Goal: Information Seeking & Learning: Learn about a topic

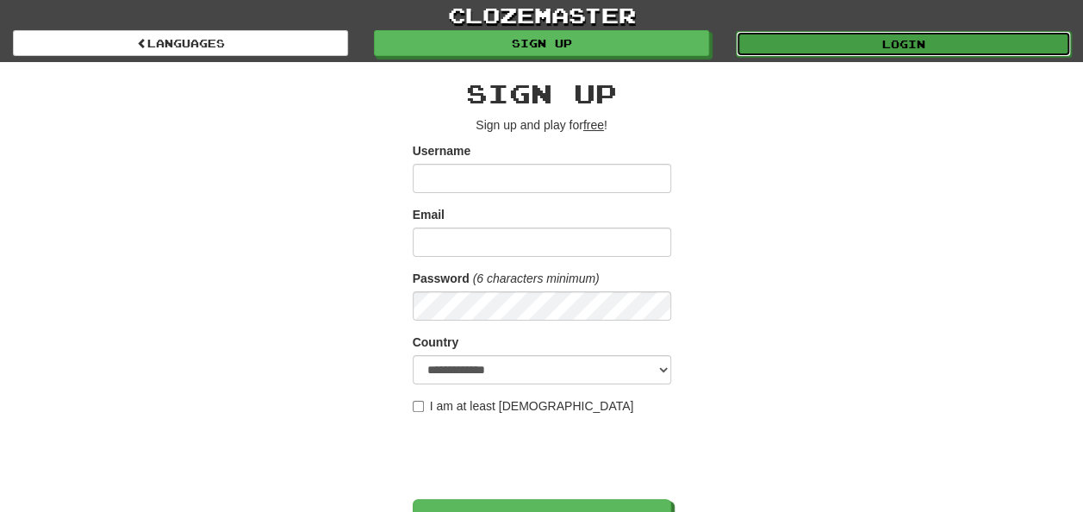
click at [808, 41] on link "Login" at bounding box center [903, 44] width 335 height 26
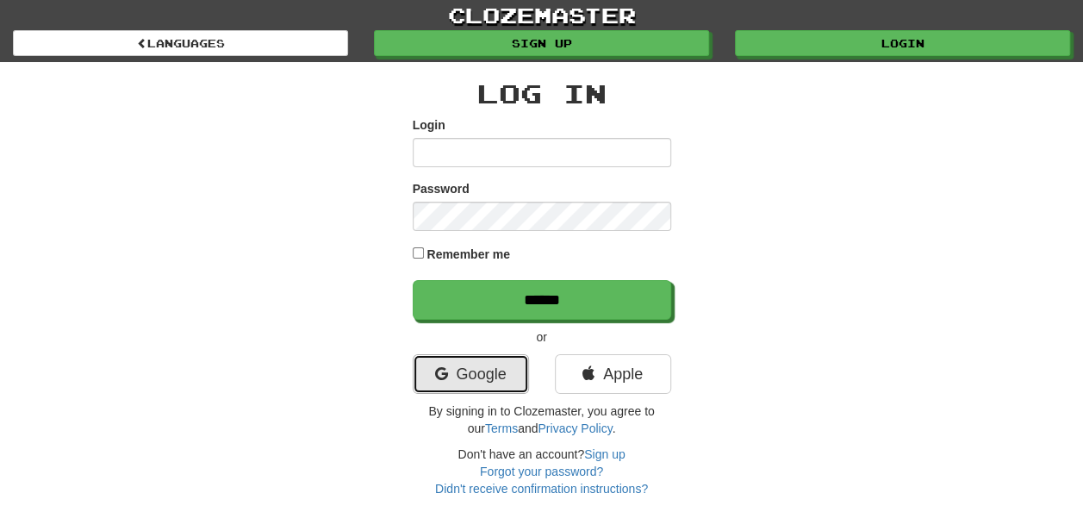
click at [510, 380] on link "Google" at bounding box center [471, 374] width 116 height 40
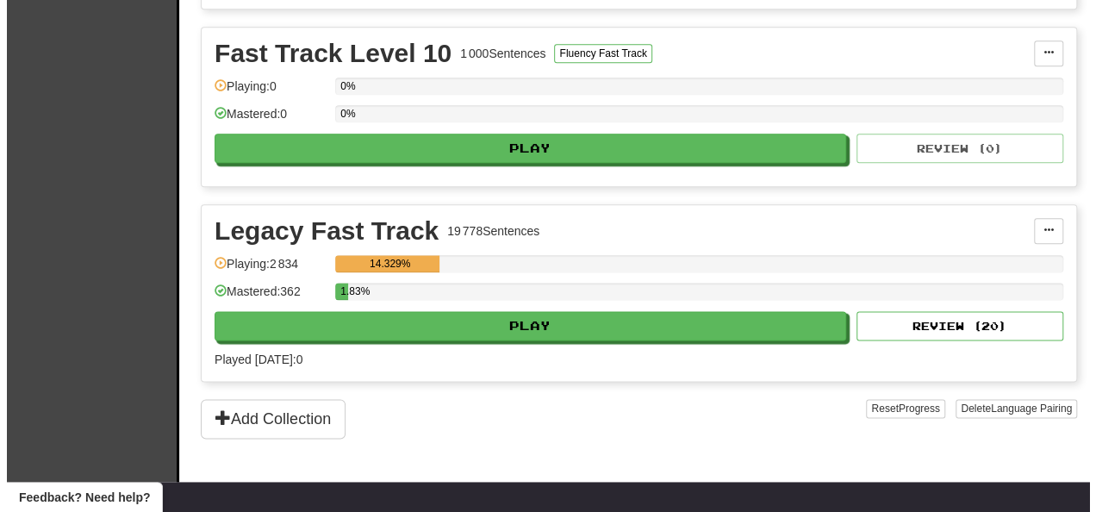
scroll to position [958, 0]
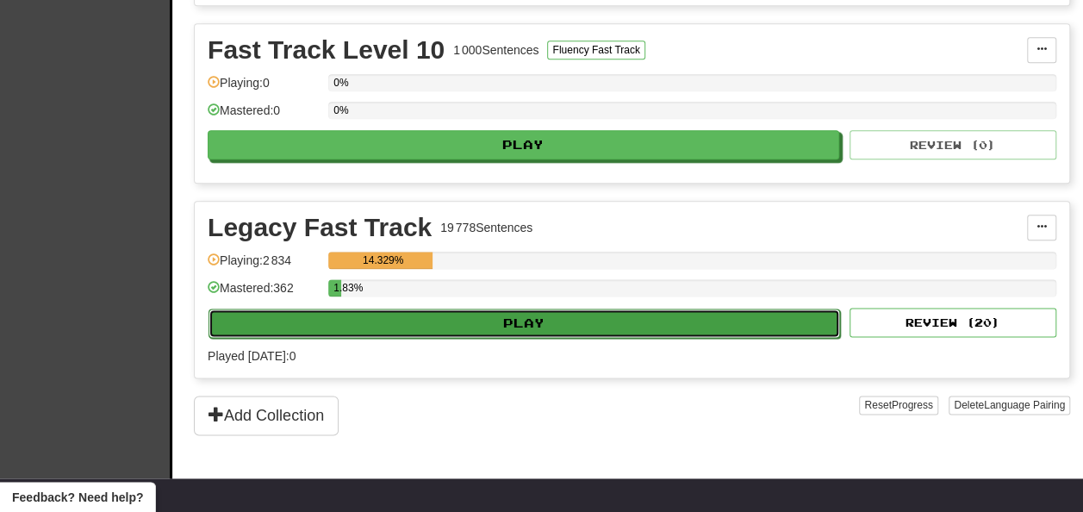
click at [783, 309] on button "Play" at bounding box center [525, 323] width 632 height 29
select select "**"
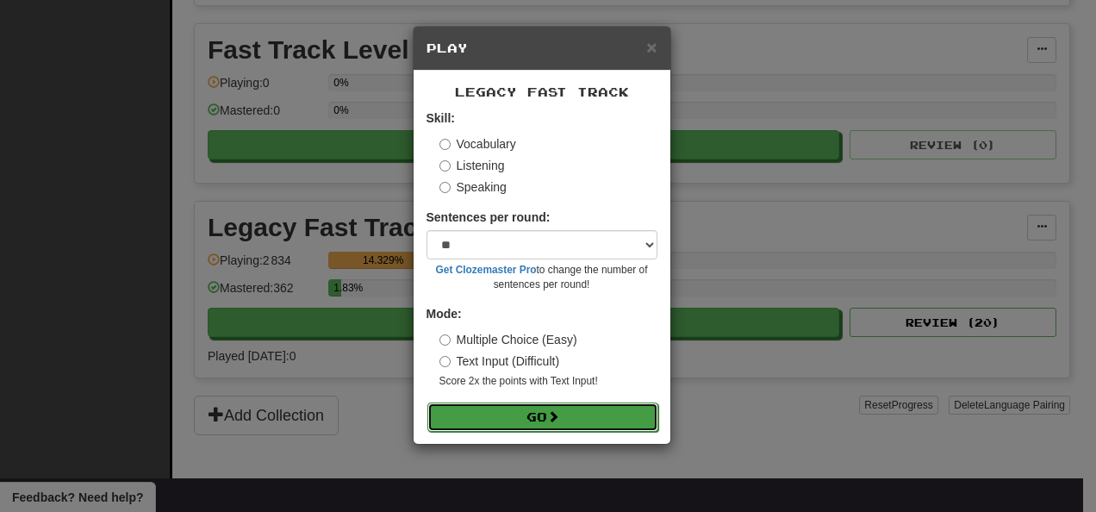
click at [615, 425] on button "Go" at bounding box center [542, 416] width 231 height 29
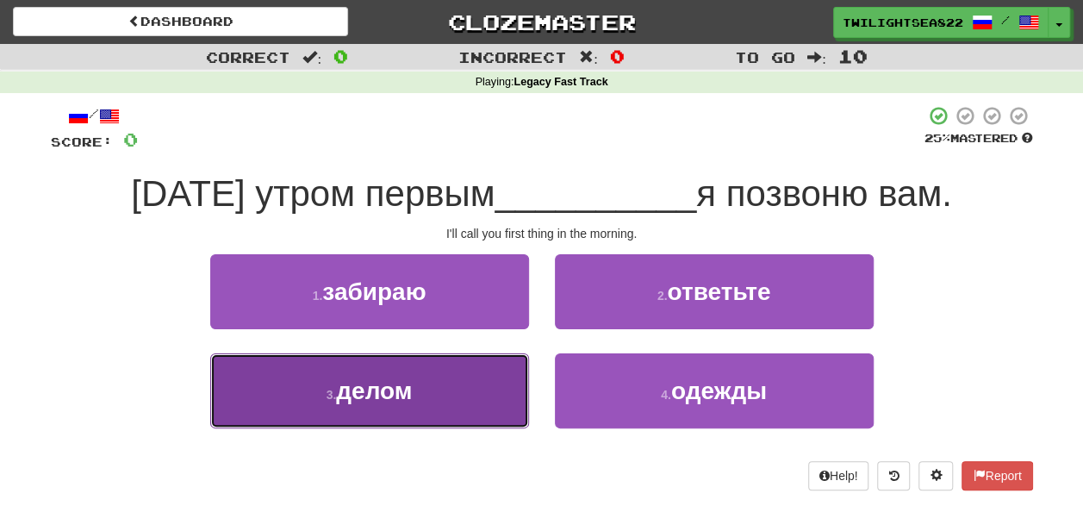
click at [452, 396] on button "3 . делом" at bounding box center [369, 390] width 319 height 75
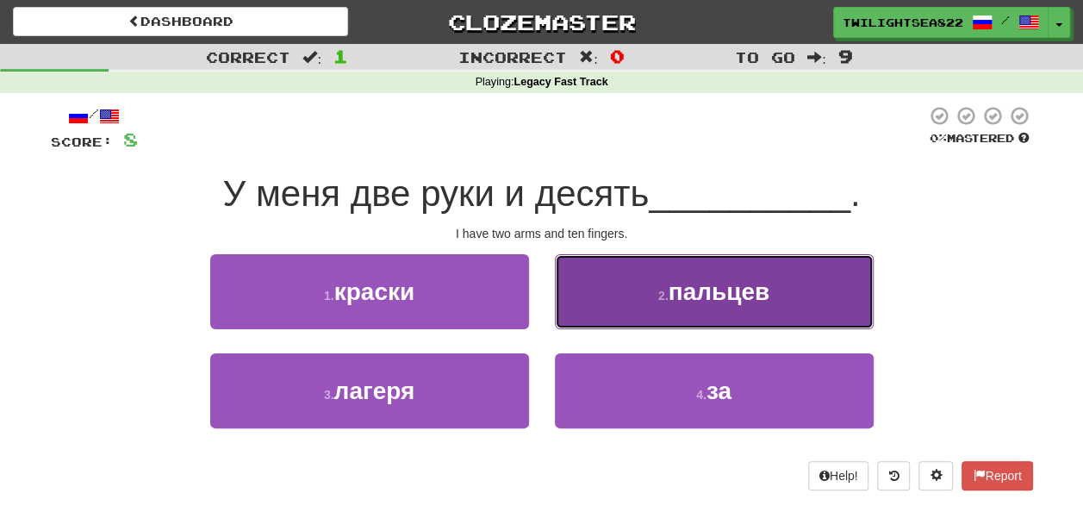
click at [639, 271] on button "2 . пальцев" at bounding box center [714, 291] width 319 height 75
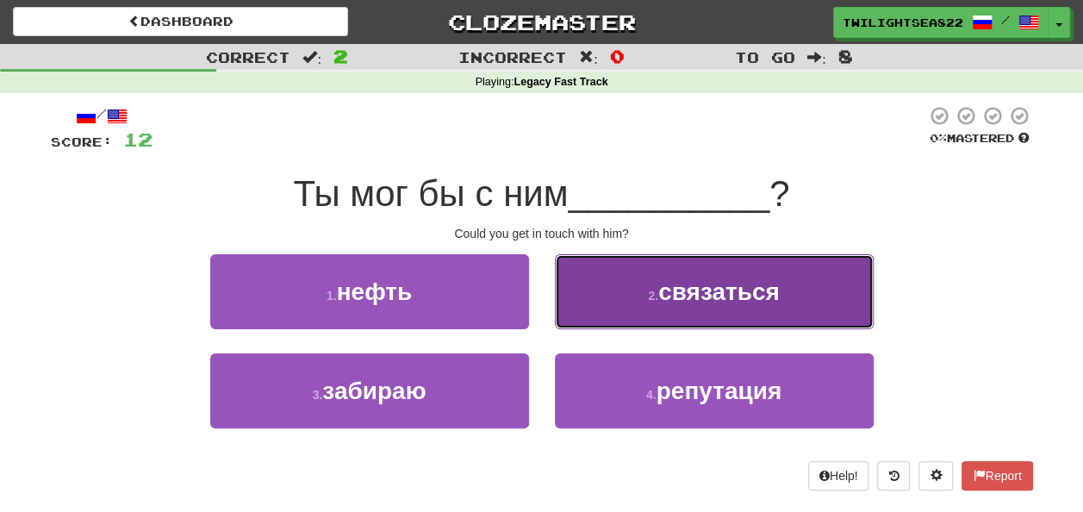
click at [638, 299] on button "2 . связаться" at bounding box center [714, 291] width 319 height 75
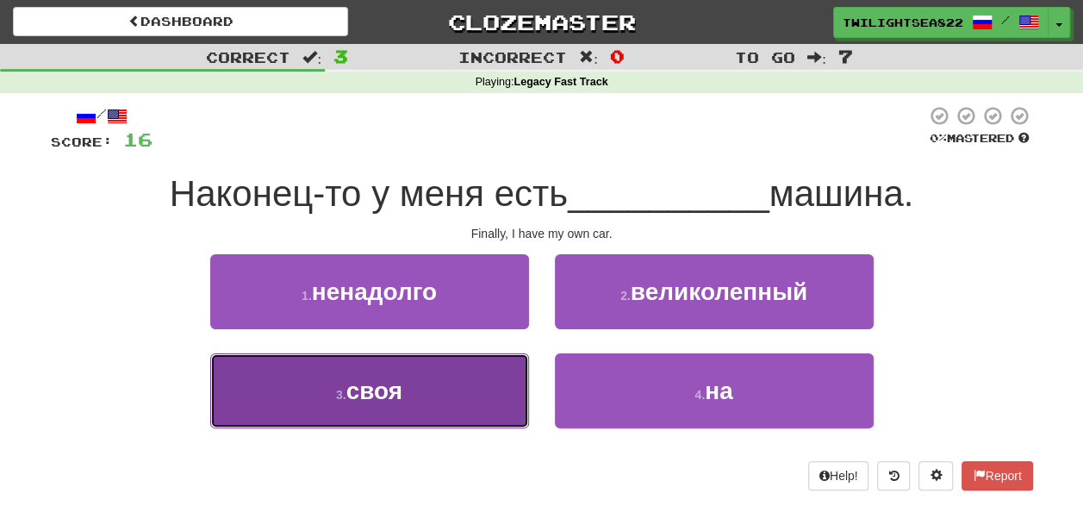
click at [493, 371] on button "3 . своя" at bounding box center [369, 390] width 319 height 75
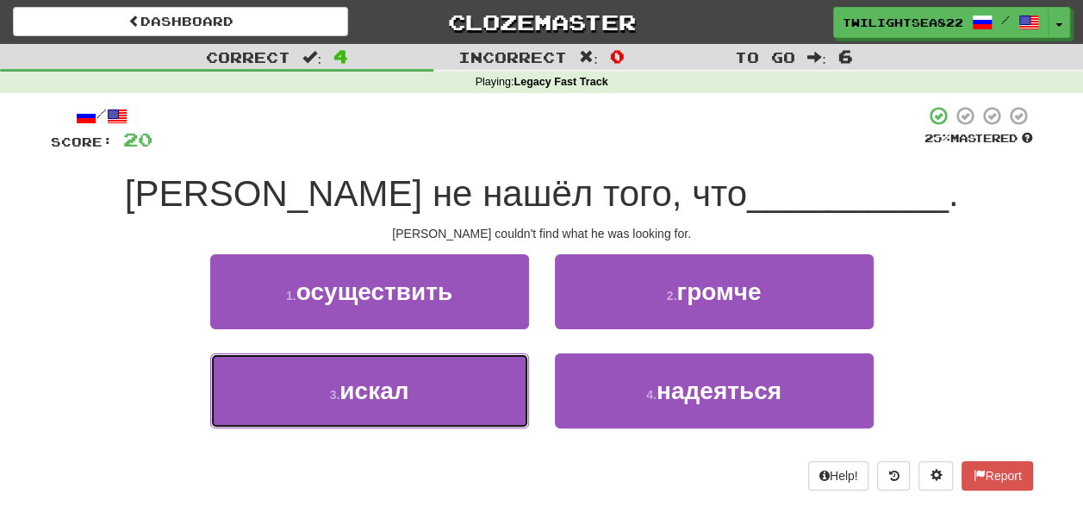
click at [493, 371] on button "3 . искал" at bounding box center [369, 390] width 319 height 75
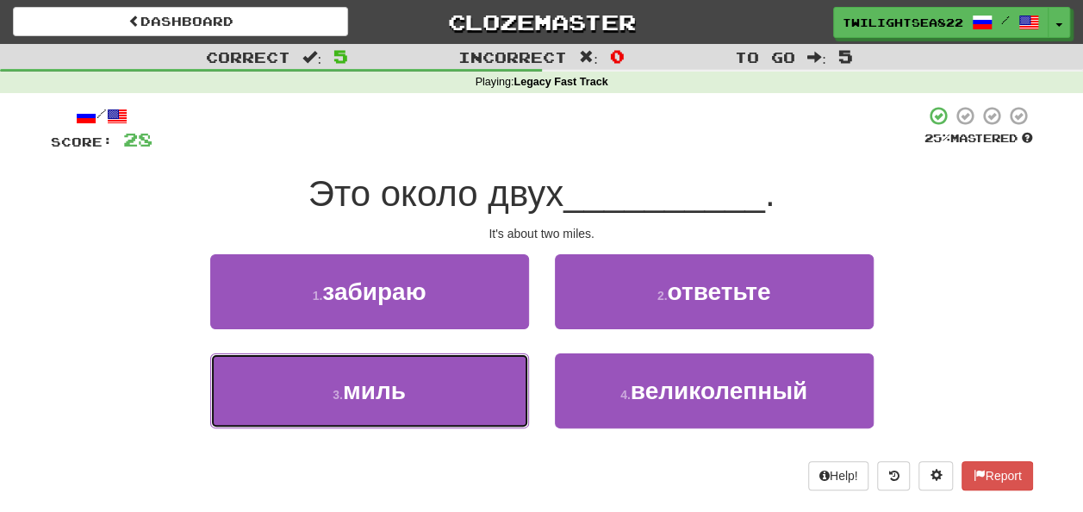
click at [493, 371] on button "3 . миль" at bounding box center [369, 390] width 319 height 75
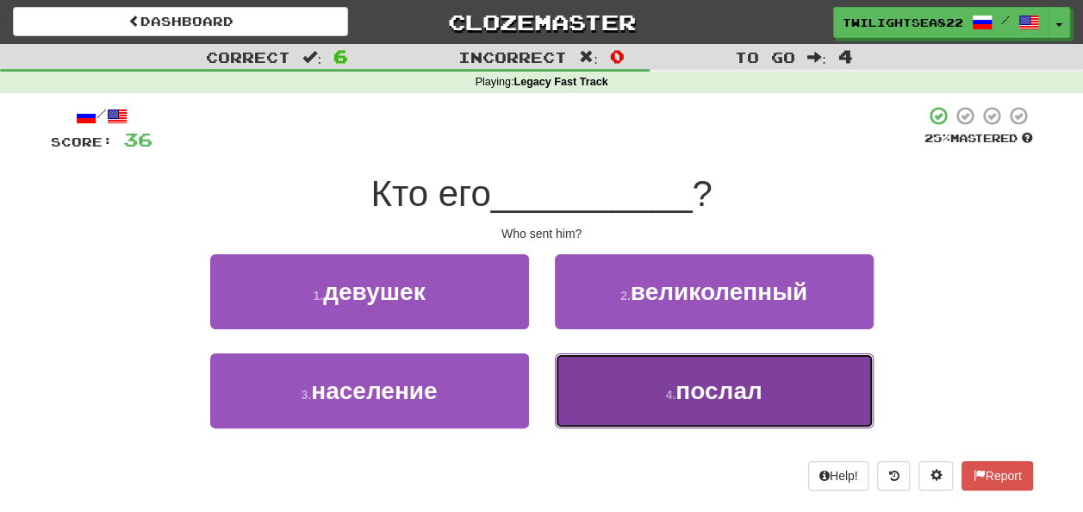
click at [655, 422] on button "4 . послал" at bounding box center [714, 390] width 319 height 75
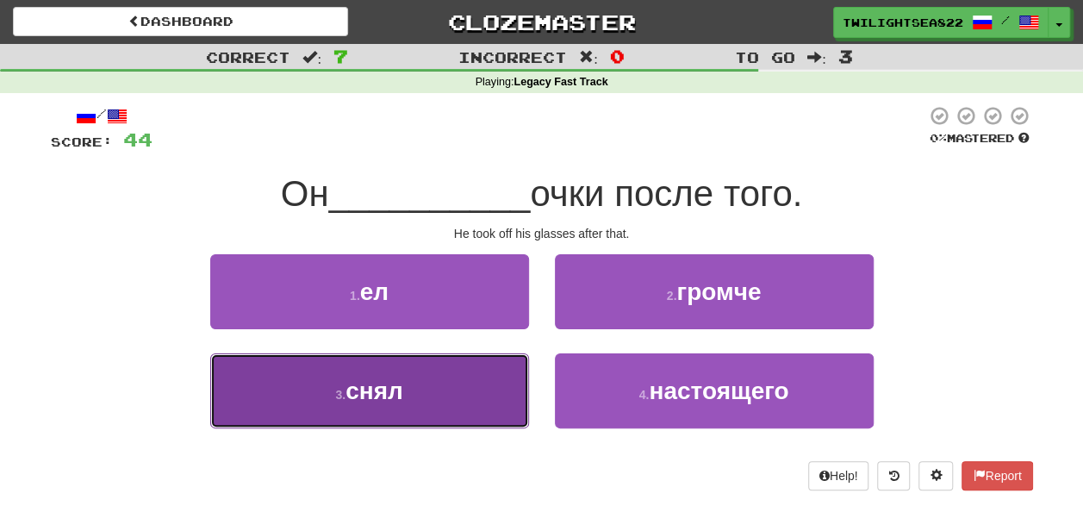
click at [425, 381] on button "3 . снял" at bounding box center [369, 390] width 319 height 75
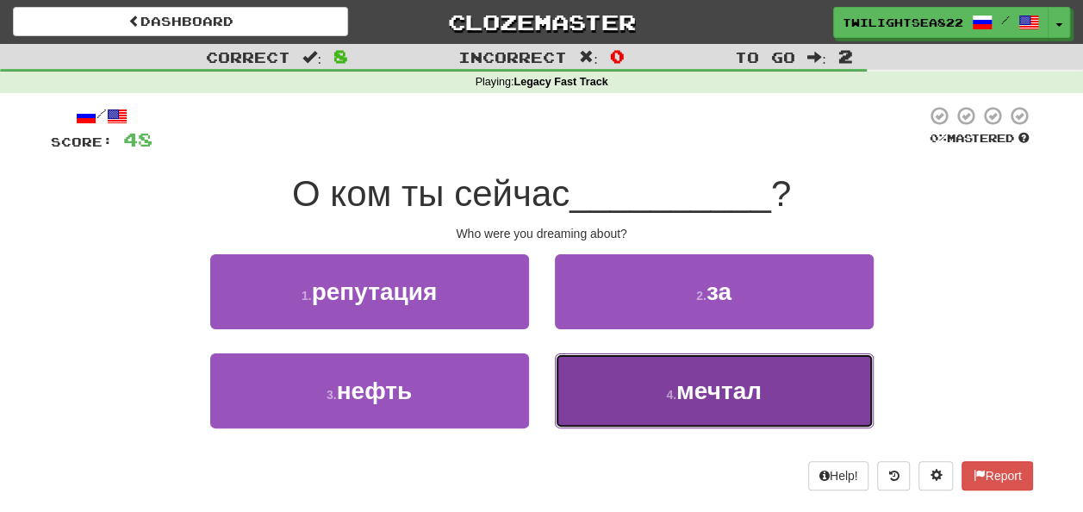
click at [701, 362] on button "4 . мечтал" at bounding box center [714, 390] width 319 height 75
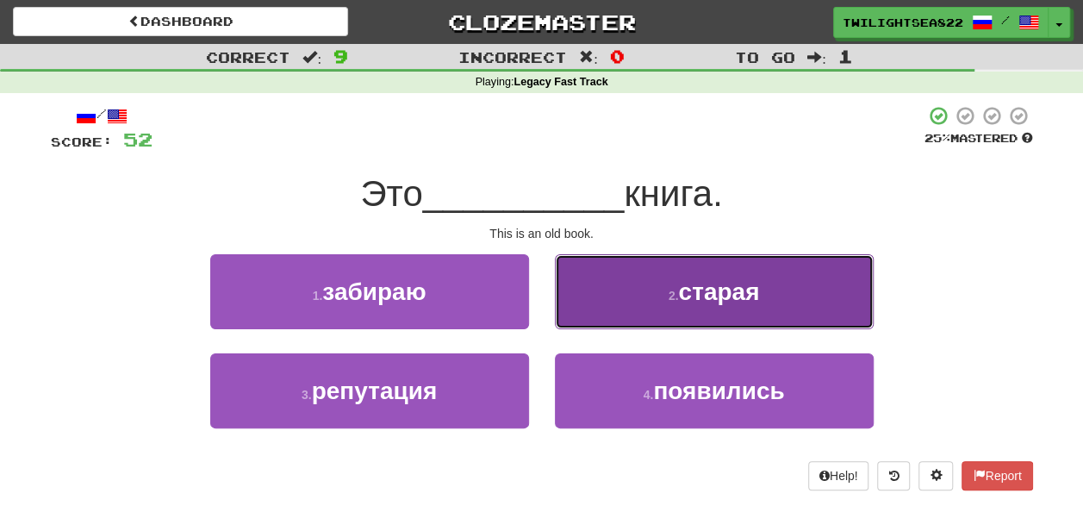
click at [644, 278] on button "2 . старая" at bounding box center [714, 291] width 319 height 75
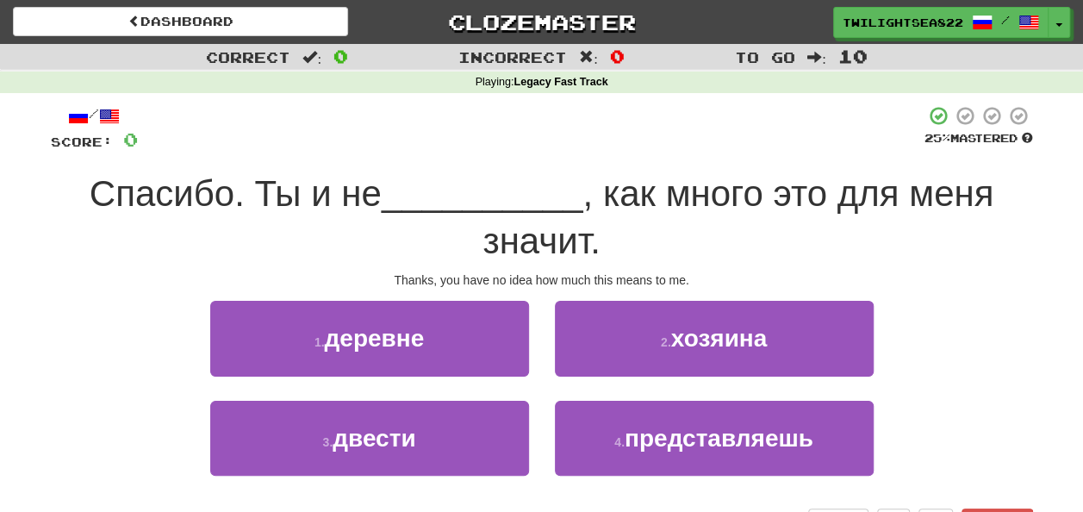
click at [711, 479] on div "4 . представляешь" at bounding box center [714, 450] width 345 height 99
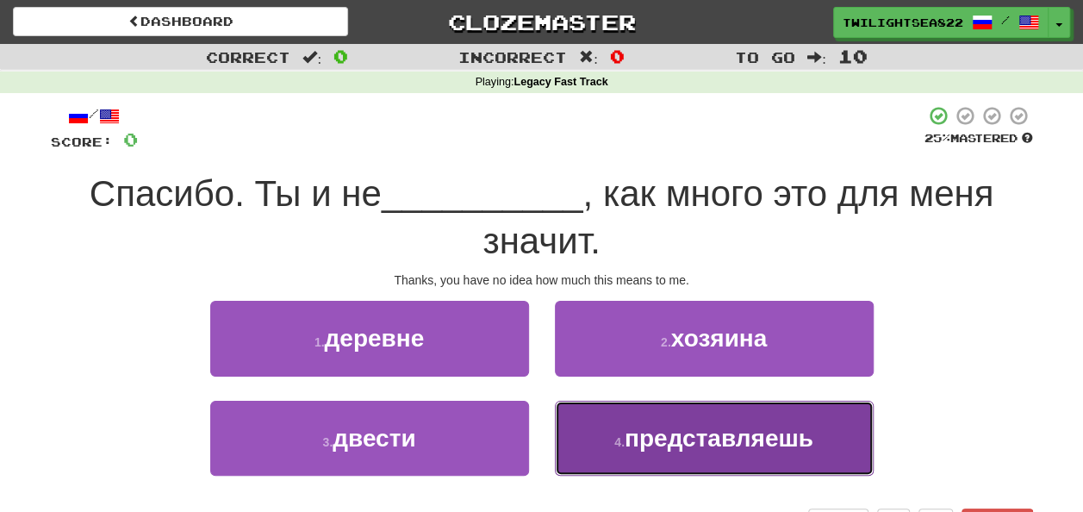
click at [708, 460] on button "4 . представляешь" at bounding box center [714, 438] width 319 height 75
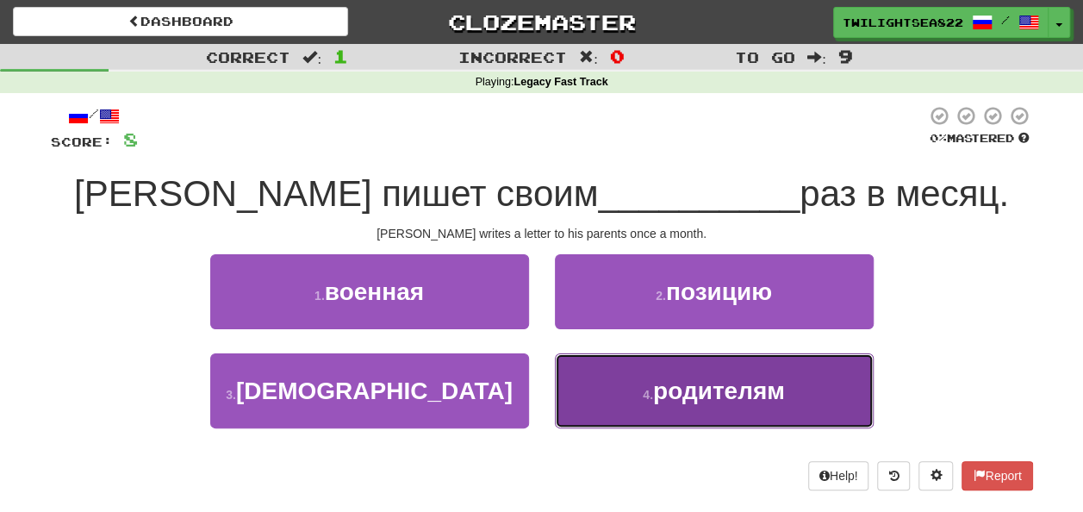
click at [652, 412] on button "4 . родителям" at bounding box center [714, 390] width 319 height 75
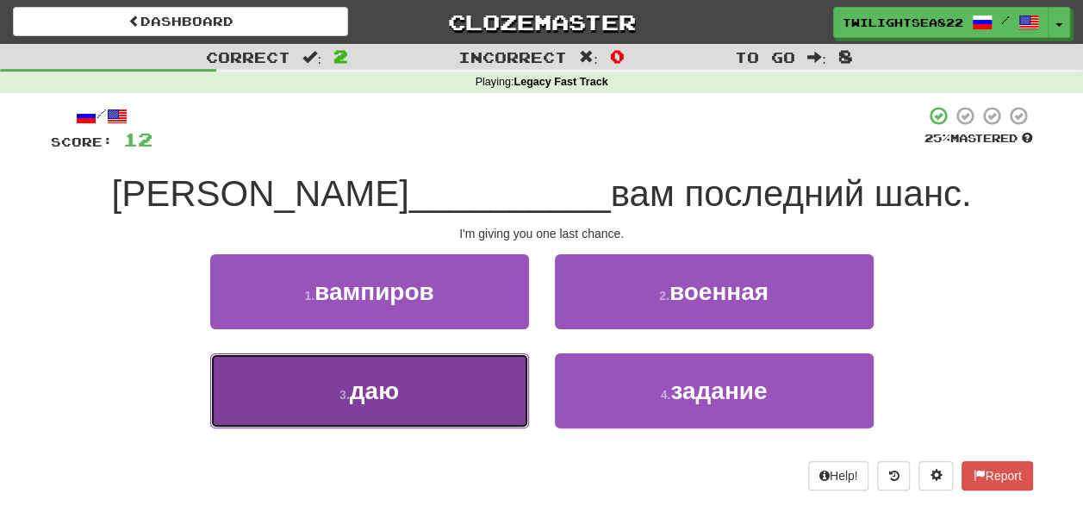
click at [421, 402] on button "3 . даю" at bounding box center [369, 390] width 319 height 75
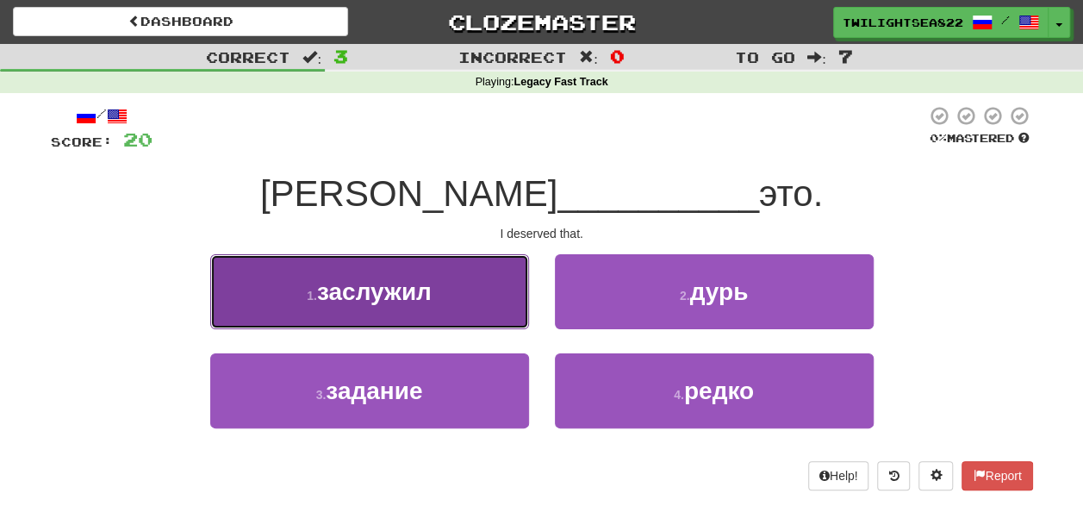
click at [443, 313] on button "1 . заслужил" at bounding box center [369, 291] width 319 height 75
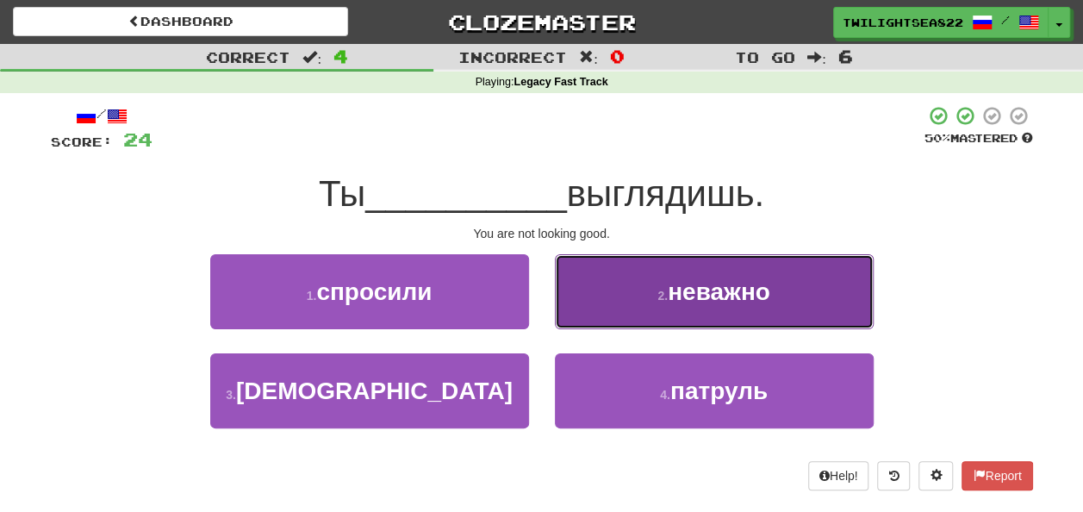
click at [672, 295] on span "неважно" at bounding box center [719, 291] width 103 height 27
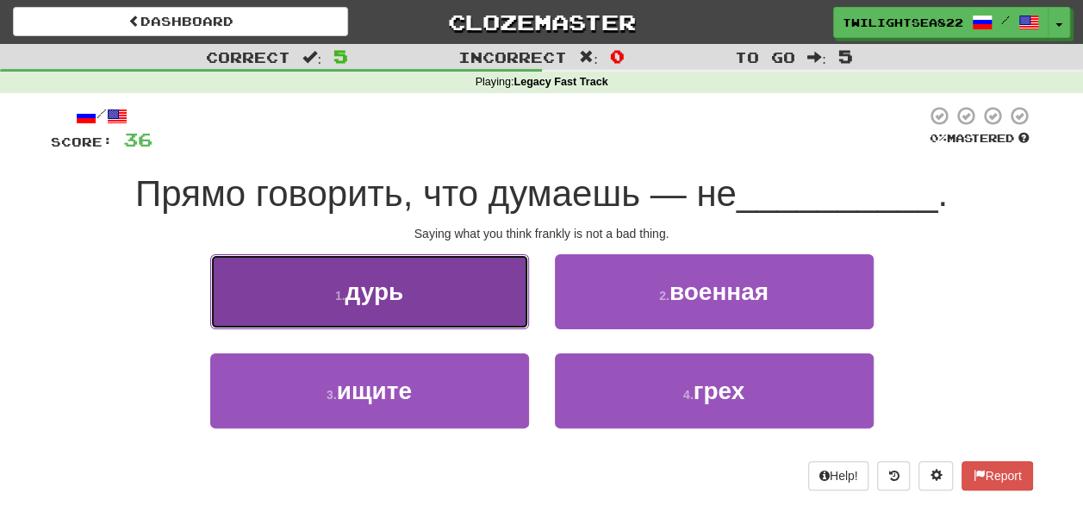
click at [439, 291] on button "1 . дурь" at bounding box center [369, 291] width 319 height 75
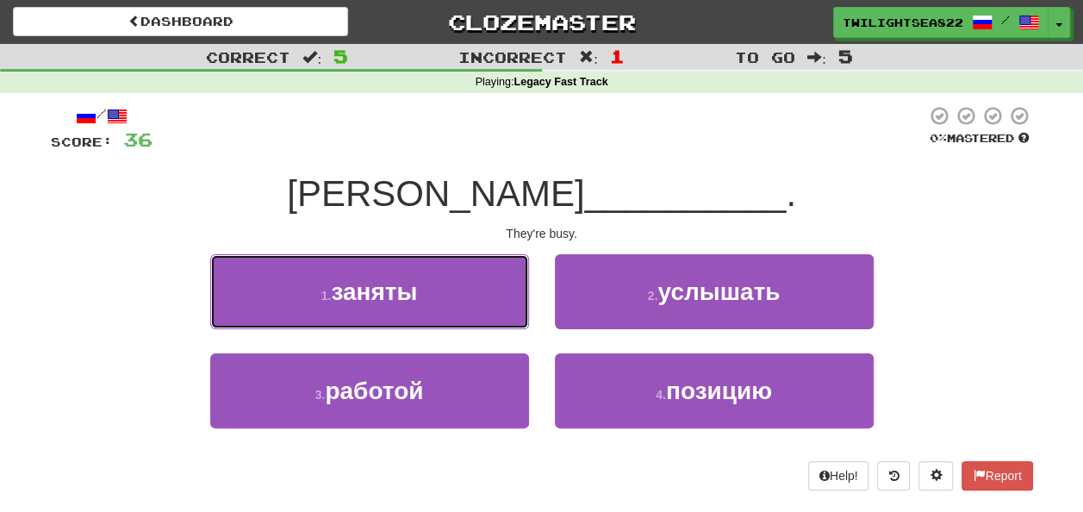
click at [438, 290] on button "1 . заняты" at bounding box center [369, 291] width 319 height 75
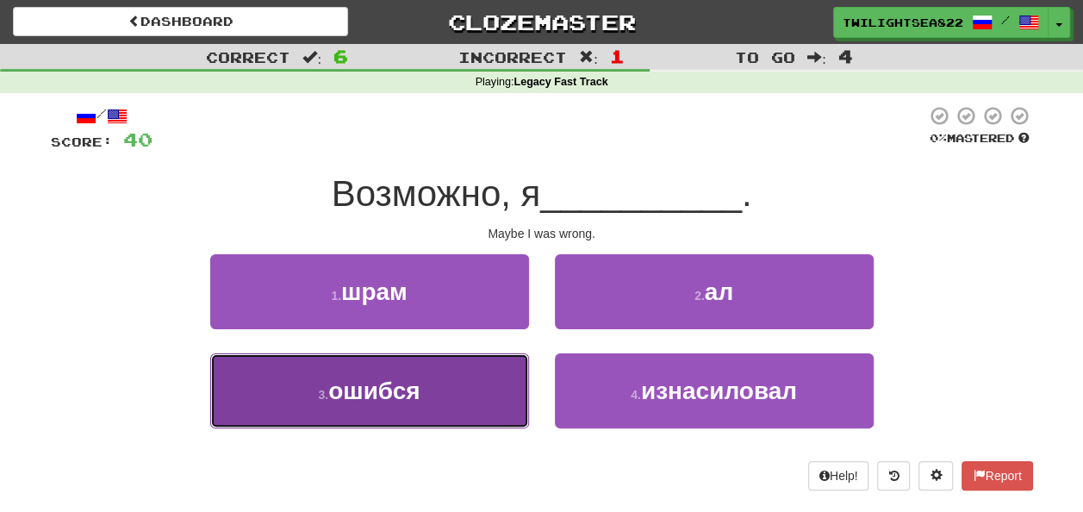
click at [423, 382] on button "3 . ошибся" at bounding box center [369, 390] width 319 height 75
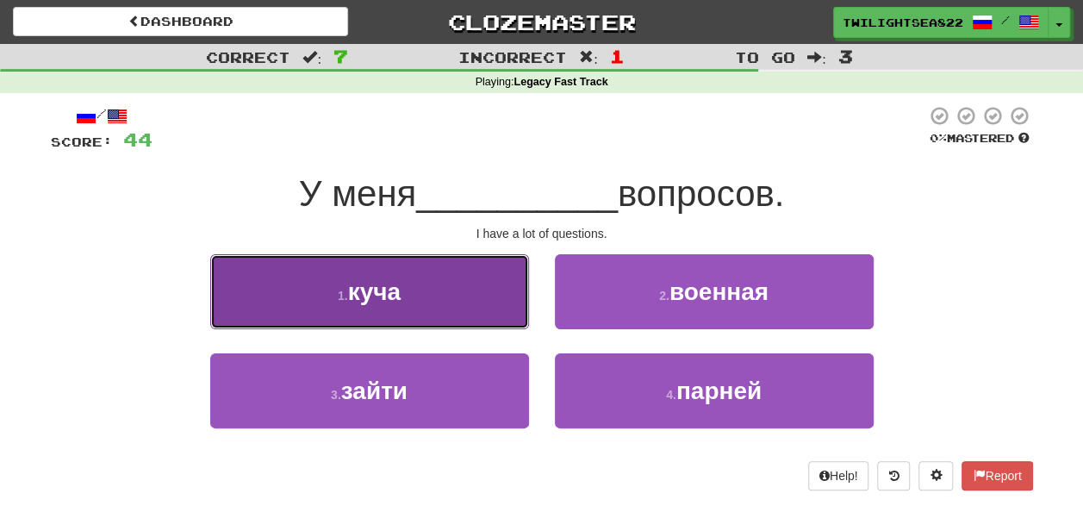
click at [467, 299] on button "1 . куча" at bounding box center [369, 291] width 319 height 75
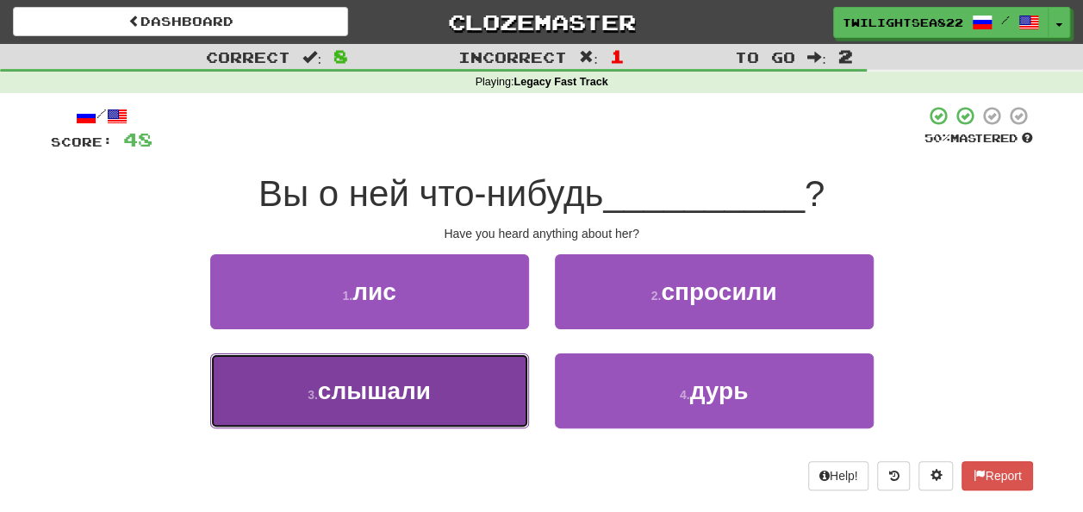
click at [381, 417] on button "3 . слышали" at bounding box center [369, 390] width 319 height 75
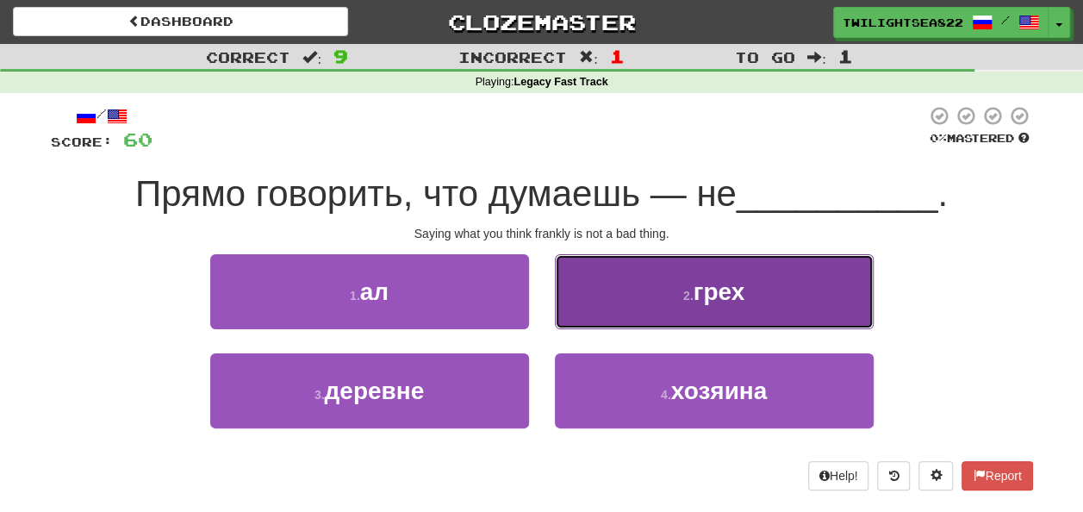
click at [651, 284] on button "2 . грех" at bounding box center [714, 291] width 319 height 75
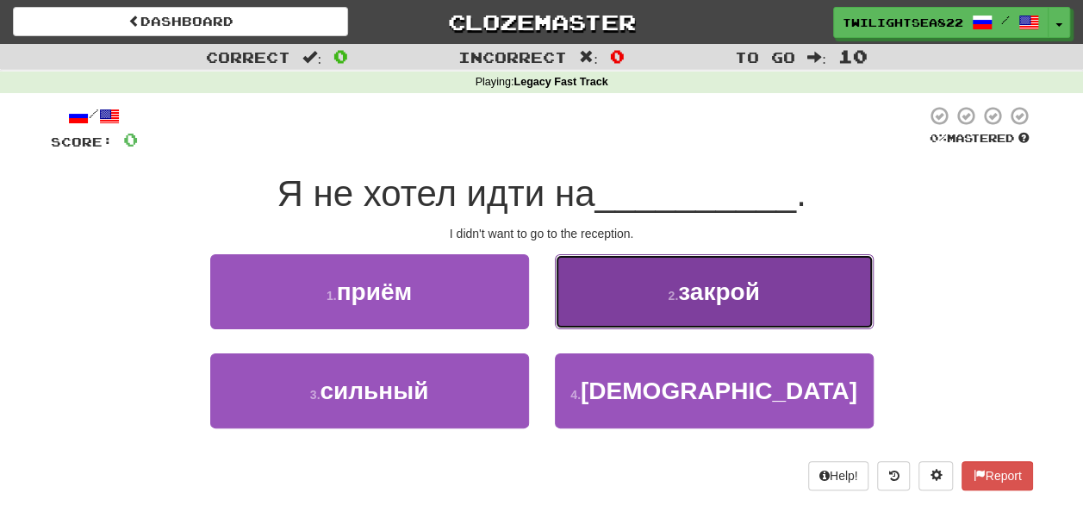
click at [675, 278] on button "2 . закрой" at bounding box center [714, 291] width 319 height 75
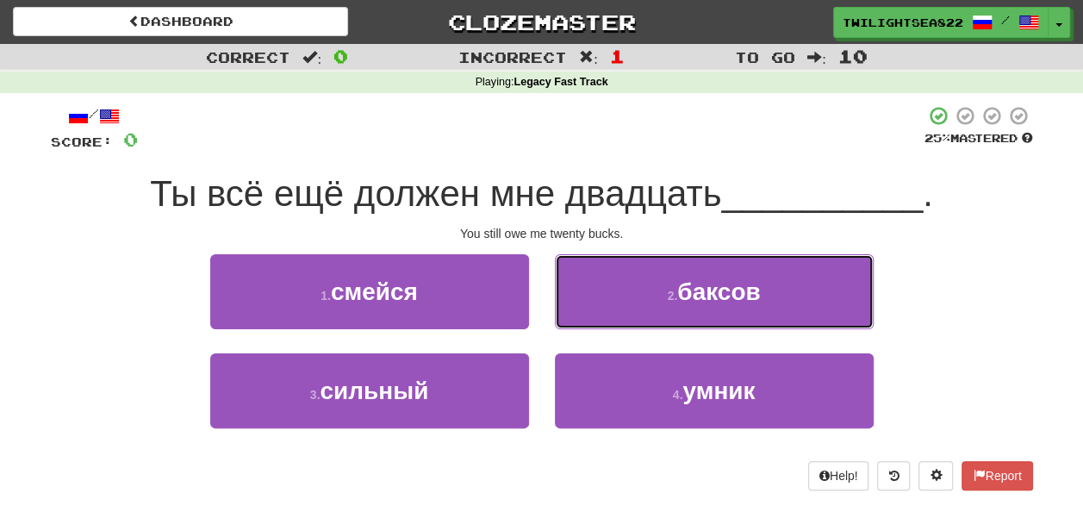
click at [675, 278] on button "2 . баксов" at bounding box center [714, 291] width 319 height 75
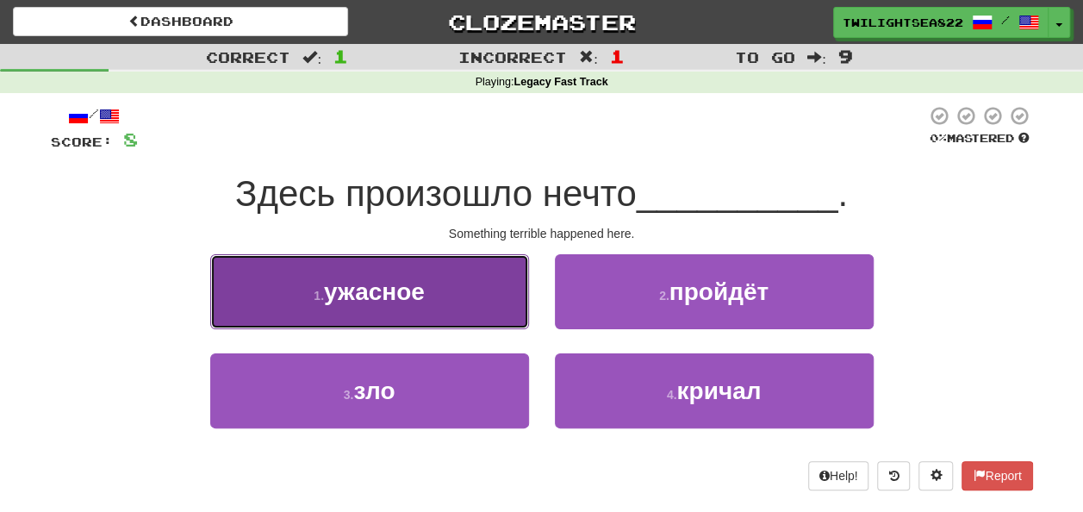
click at [502, 308] on button "1 . ужасное" at bounding box center [369, 291] width 319 height 75
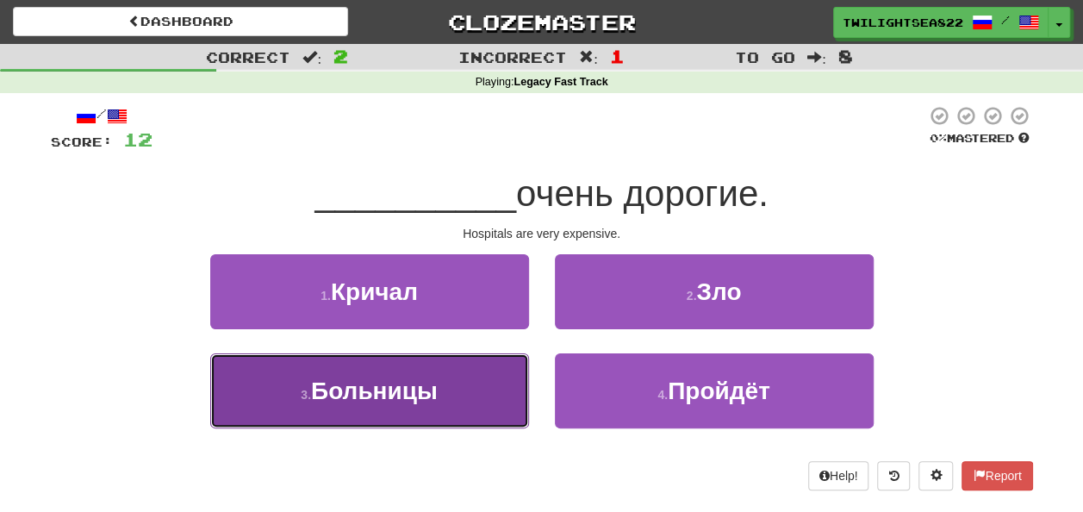
click at [453, 390] on button "3 . Больницы" at bounding box center [369, 390] width 319 height 75
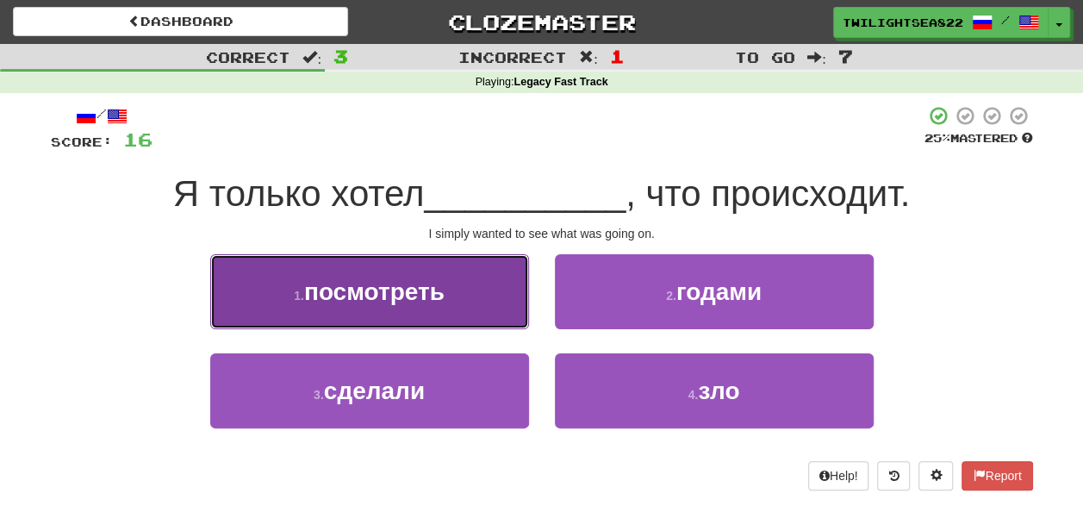
click at [513, 279] on button "1 . посмотреть" at bounding box center [369, 291] width 319 height 75
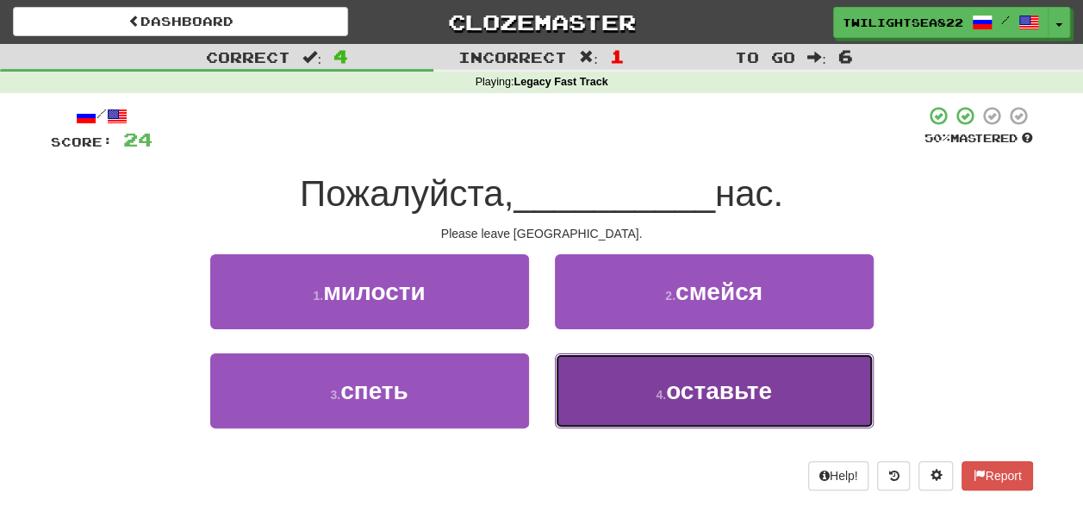
click at [614, 388] on button "4 . оставьте" at bounding box center [714, 390] width 319 height 75
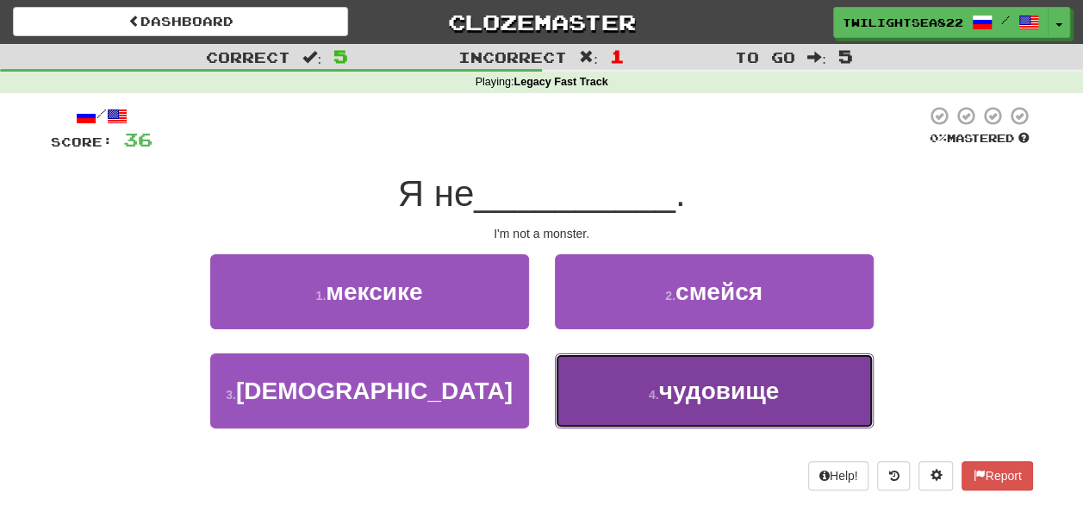
click at [600, 390] on button "4 . чудовище" at bounding box center [714, 390] width 319 height 75
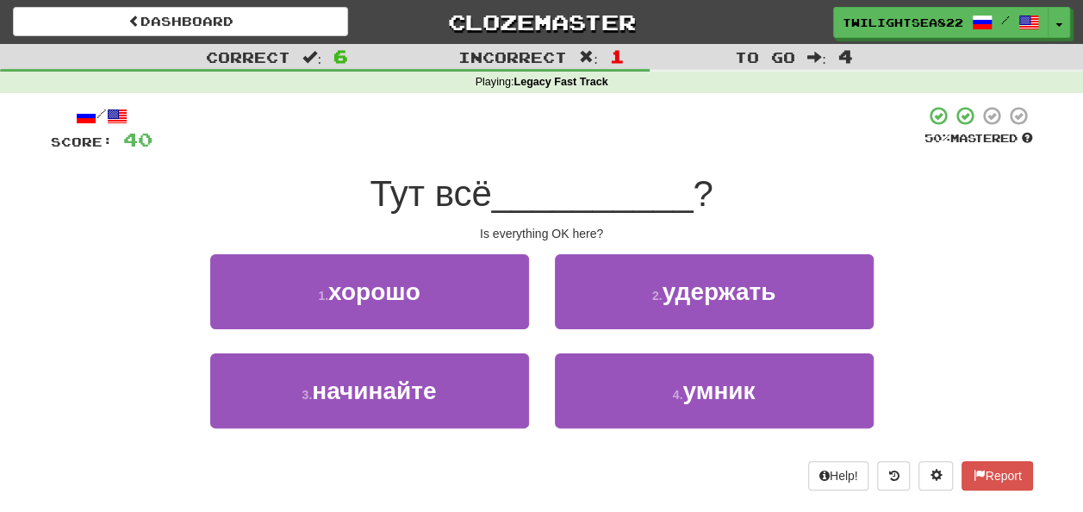
drag, startPoint x: 547, startPoint y: 283, endPoint x: 440, endPoint y: 329, distance: 117.4
click at [440, 329] on div "1 . хорошо 2 . удержать" at bounding box center [542, 303] width 1034 height 99
click at [440, 329] on div "1 . хорошо" at bounding box center [369, 303] width 345 height 99
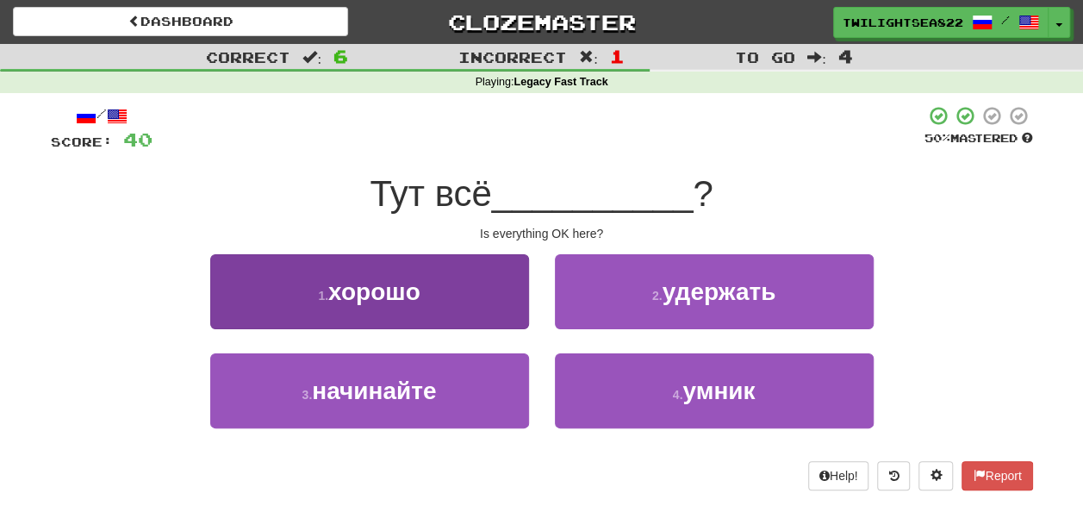
drag, startPoint x: 440, startPoint y: 329, endPoint x: 436, endPoint y: 314, distance: 15.9
click at [436, 314] on div "1 . хорошо" at bounding box center [369, 303] width 345 height 99
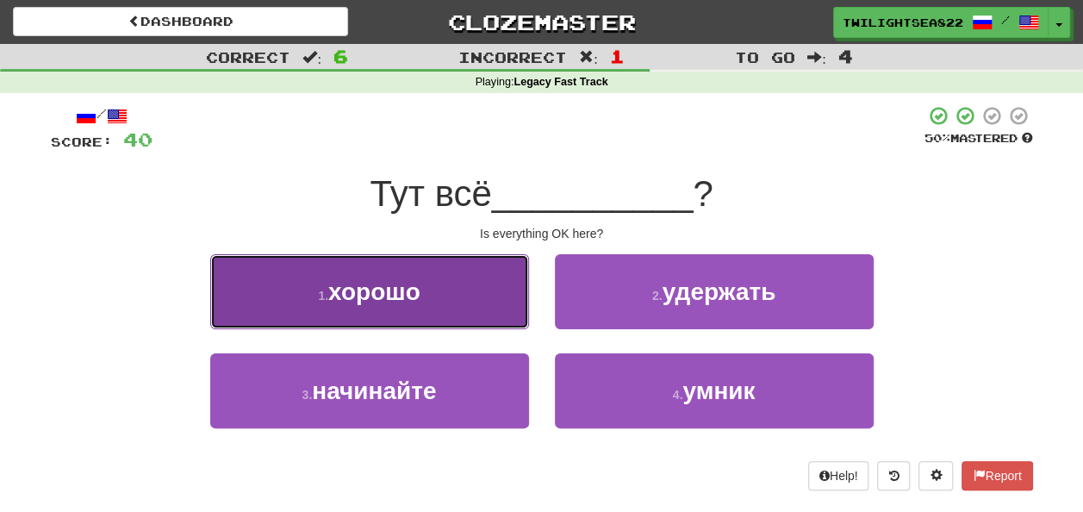
click at [436, 314] on button "1 . хорошо" at bounding box center [369, 291] width 319 height 75
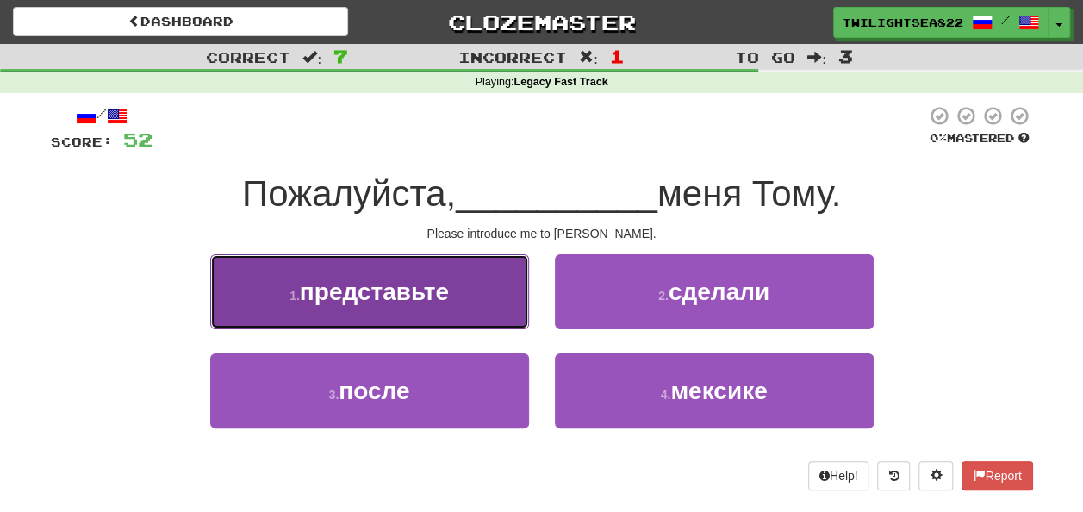
click at [466, 284] on button "1 . представьте" at bounding box center [369, 291] width 319 height 75
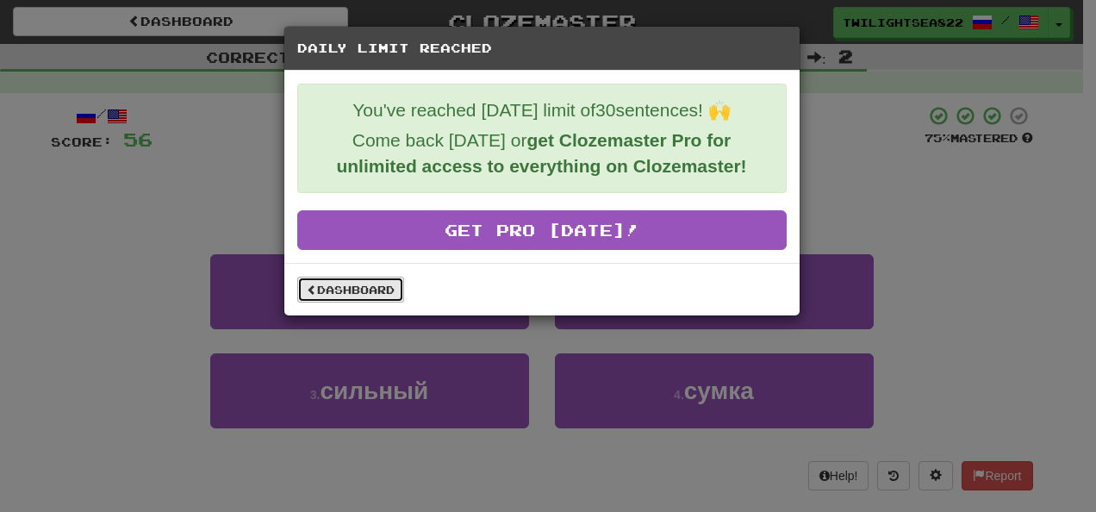
click at [361, 290] on link "Dashboard" at bounding box center [350, 290] width 107 height 26
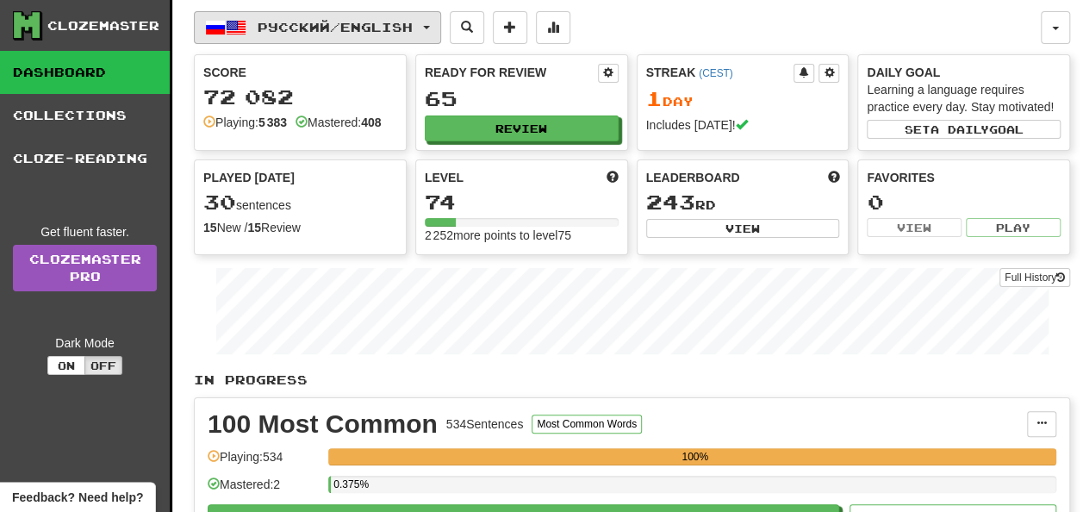
click at [395, 28] on span "Русский / English" at bounding box center [335, 27] width 155 height 15
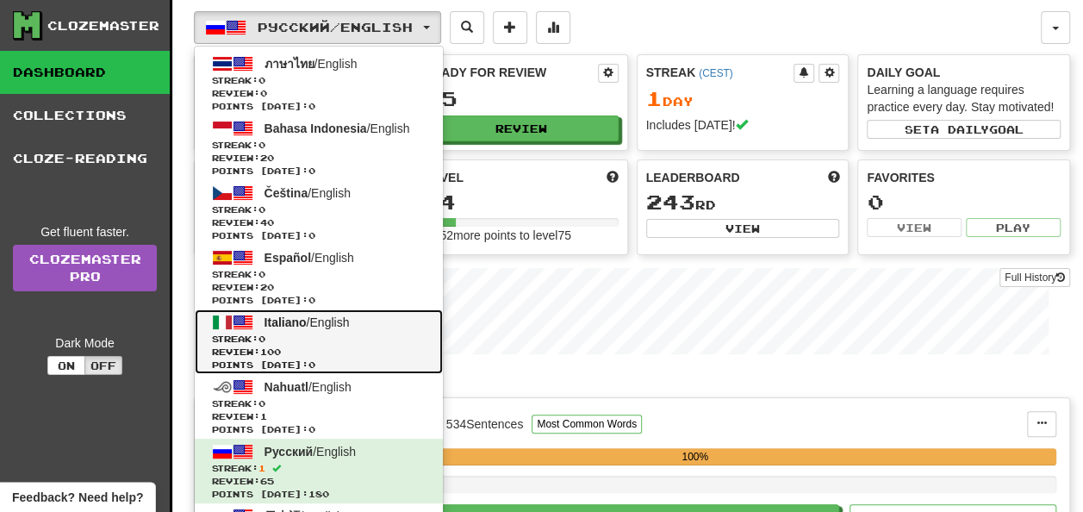
click at [290, 321] on span "Italiano" at bounding box center [286, 322] width 42 height 14
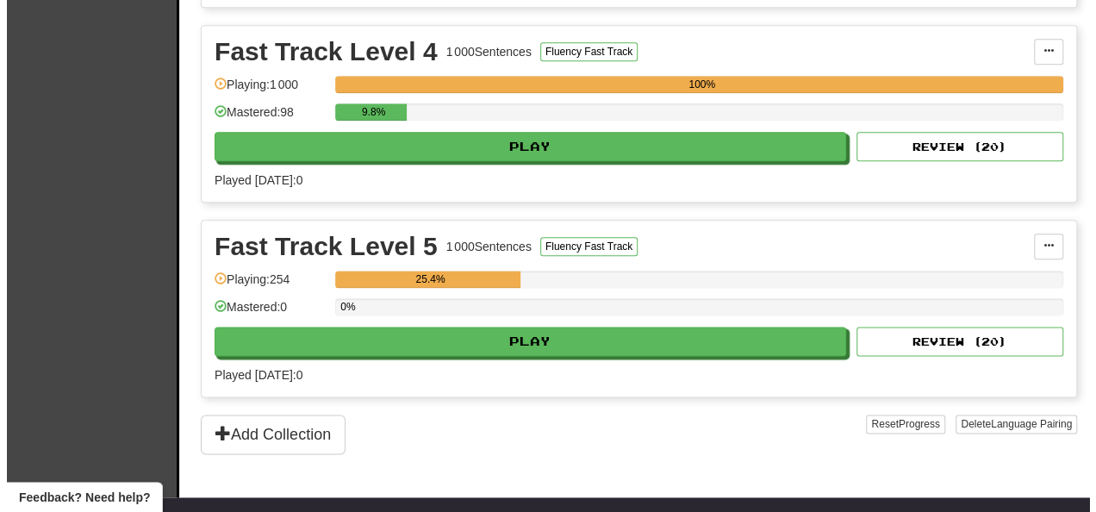
scroll to position [964, 0]
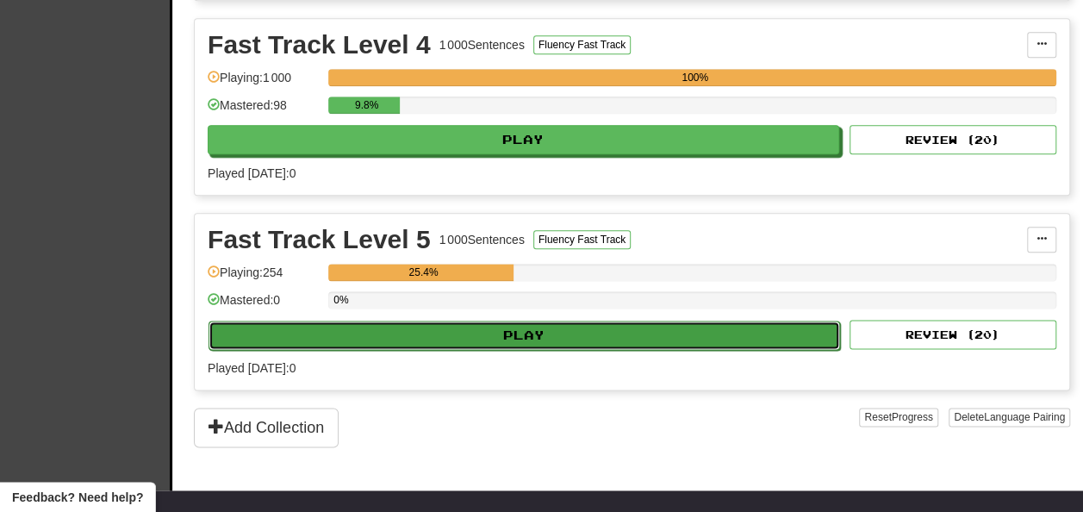
click at [703, 327] on button "Play" at bounding box center [525, 335] width 632 height 29
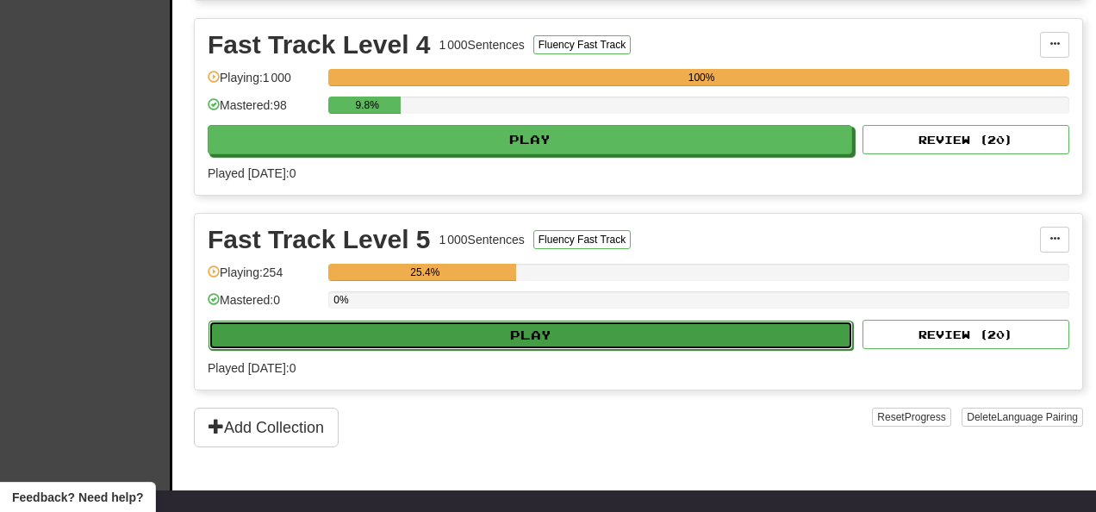
select select "**"
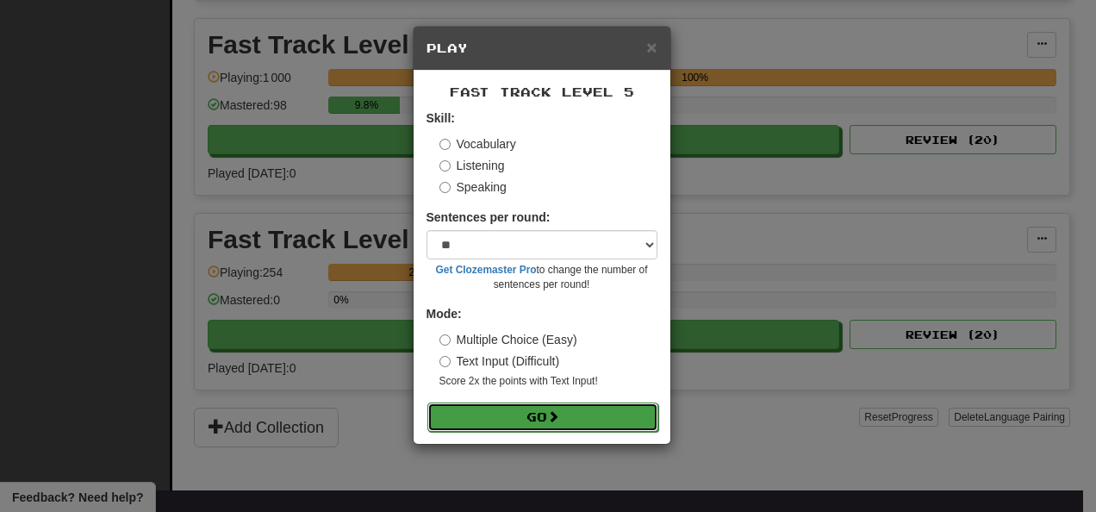
click at [572, 410] on button "Go" at bounding box center [542, 416] width 231 height 29
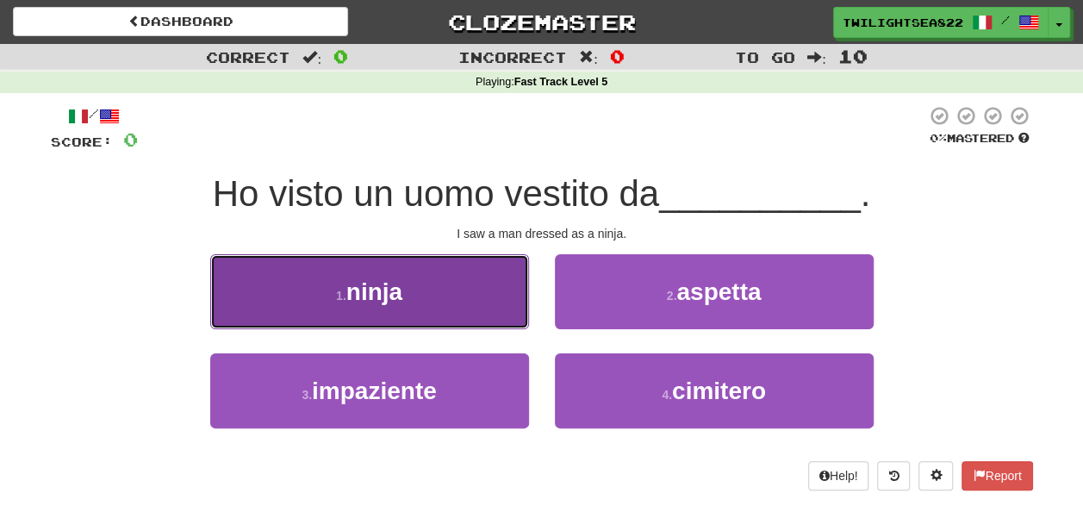
click at [502, 293] on button "1 . ninja" at bounding box center [369, 291] width 319 height 75
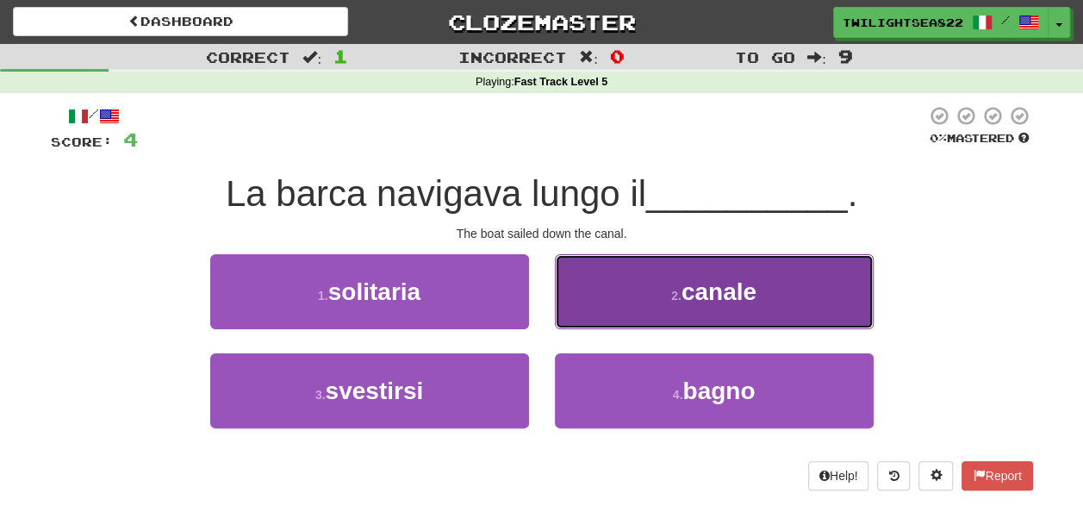
click at [626, 272] on button "2 . canale" at bounding box center [714, 291] width 319 height 75
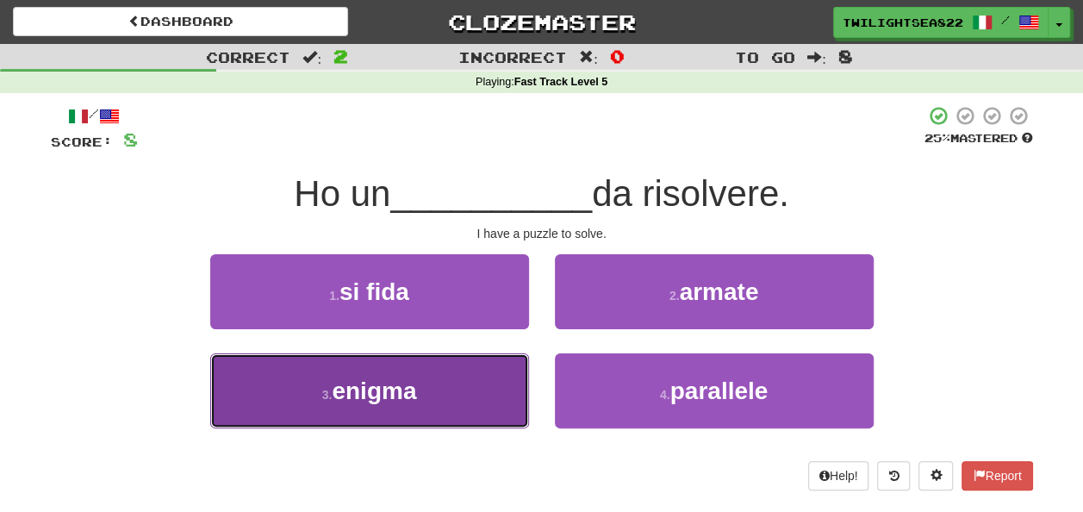
click at [446, 390] on button "3 . enigma" at bounding box center [369, 390] width 319 height 75
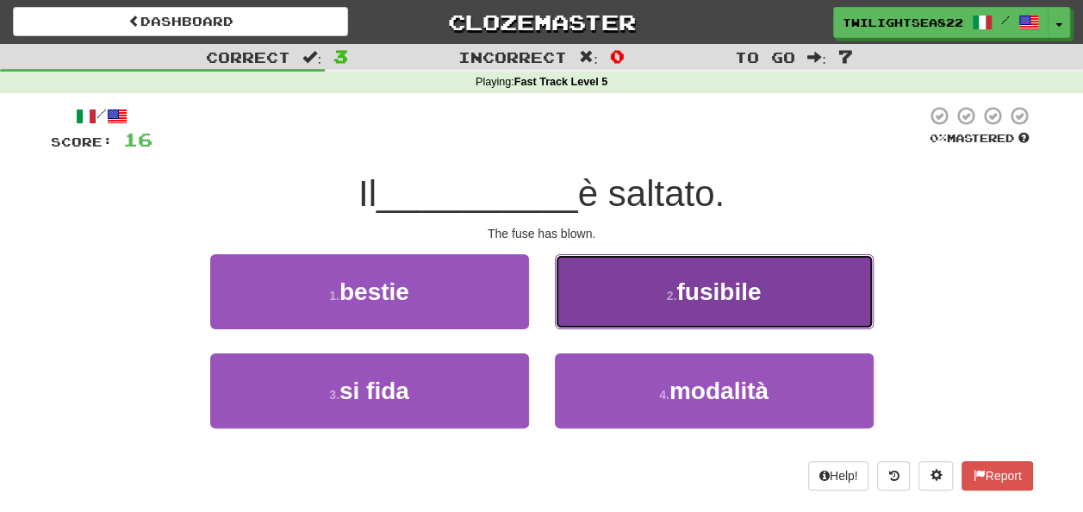
click at [652, 294] on button "2 . fusibile" at bounding box center [714, 291] width 319 height 75
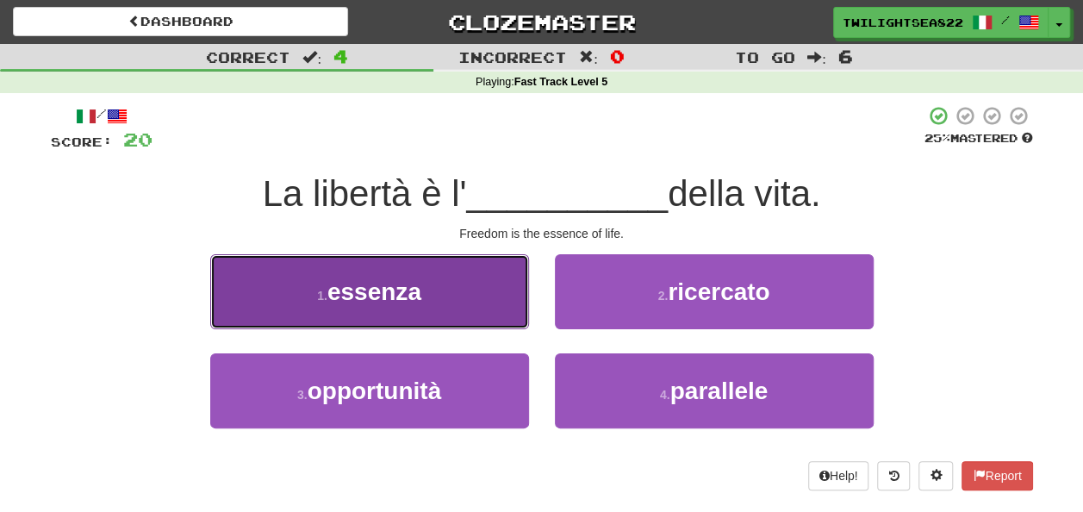
click at [396, 310] on button "1 . essenza" at bounding box center [369, 291] width 319 height 75
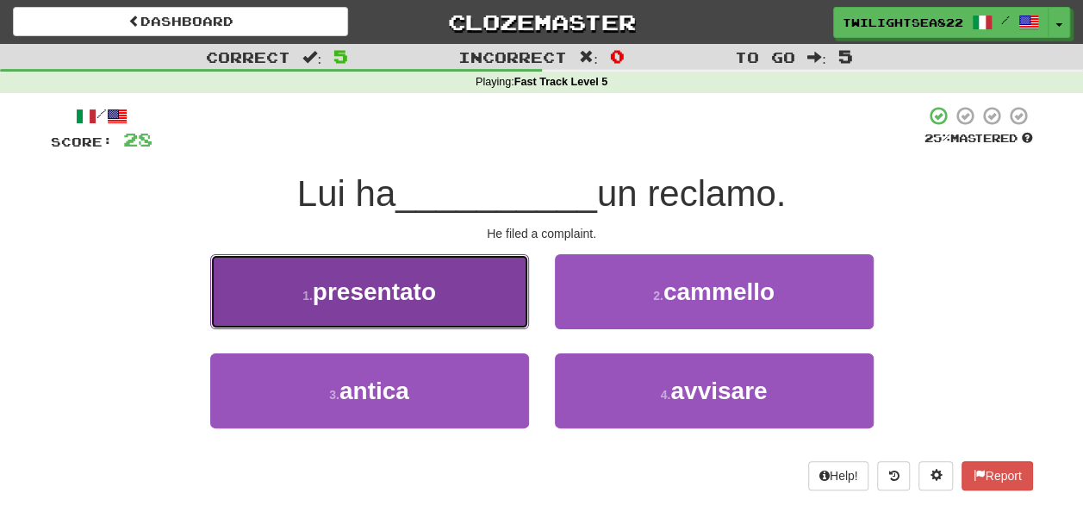
click at [427, 303] on span "presentato" at bounding box center [374, 291] width 123 height 27
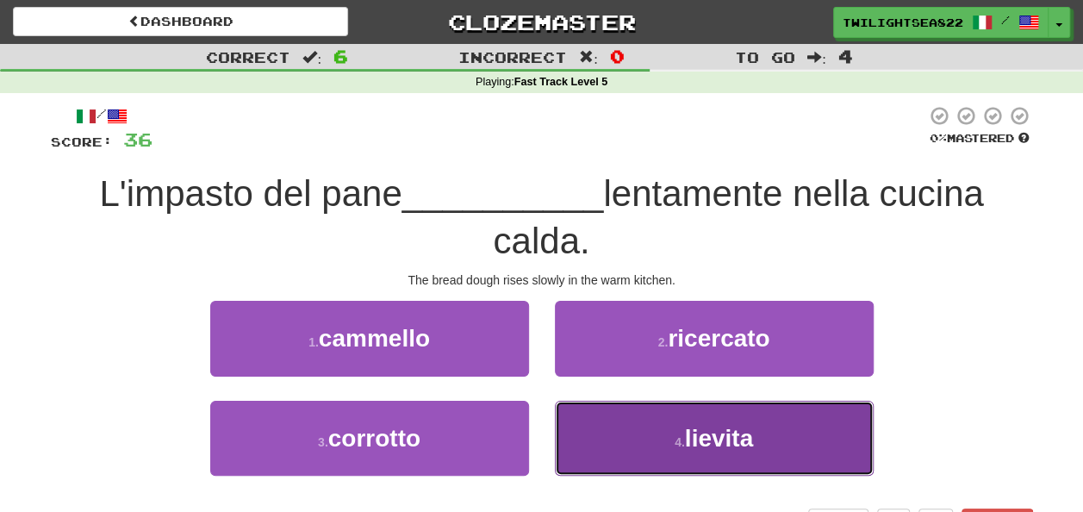
click at [640, 444] on button "4 . lievita" at bounding box center [714, 438] width 319 height 75
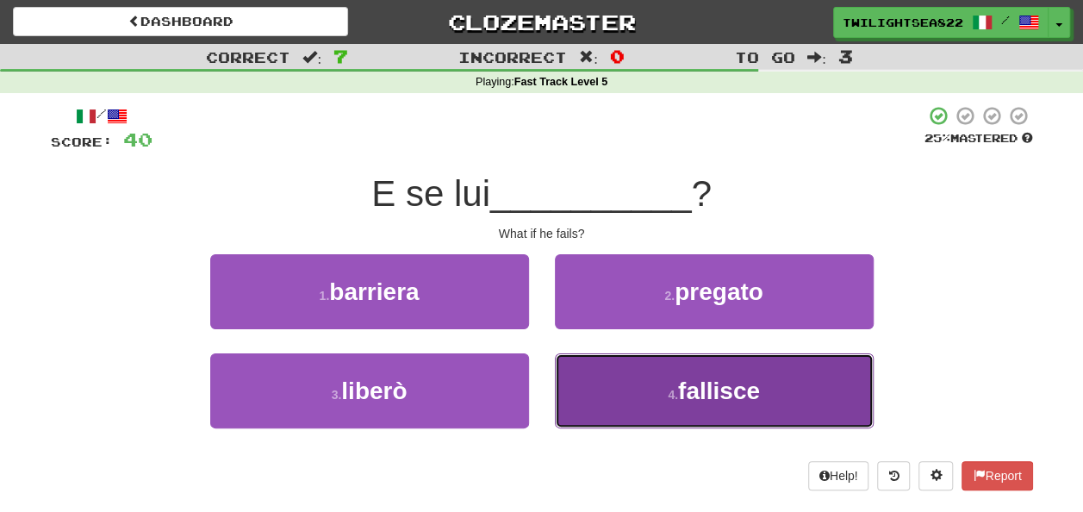
click at [674, 407] on button "4 . fallisce" at bounding box center [714, 390] width 319 height 75
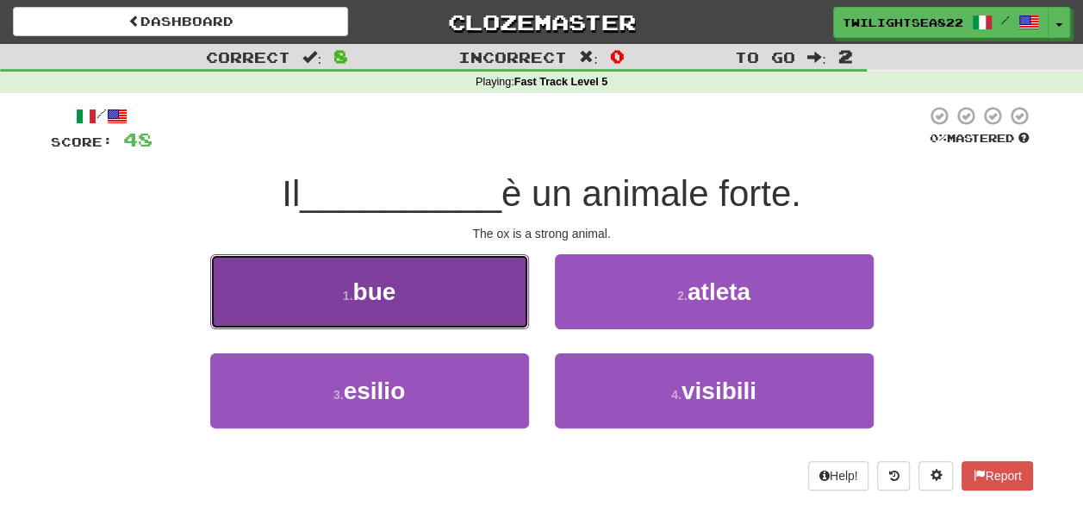
click at [440, 284] on button "1 . bue" at bounding box center [369, 291] width 319 height 75
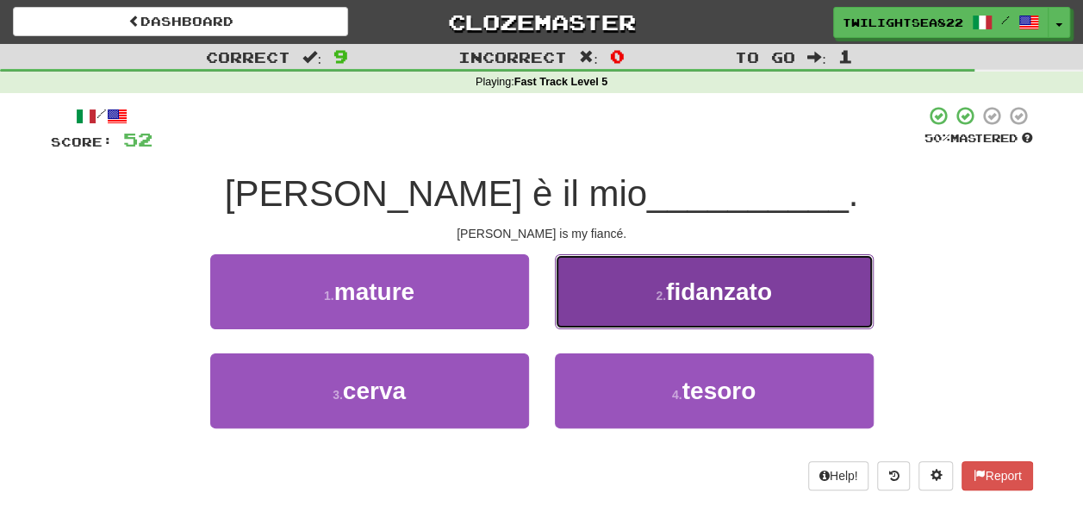
click at [625, 321] on button "2 . fidanzato" at bounding box center [714, 291] width 319 height 75
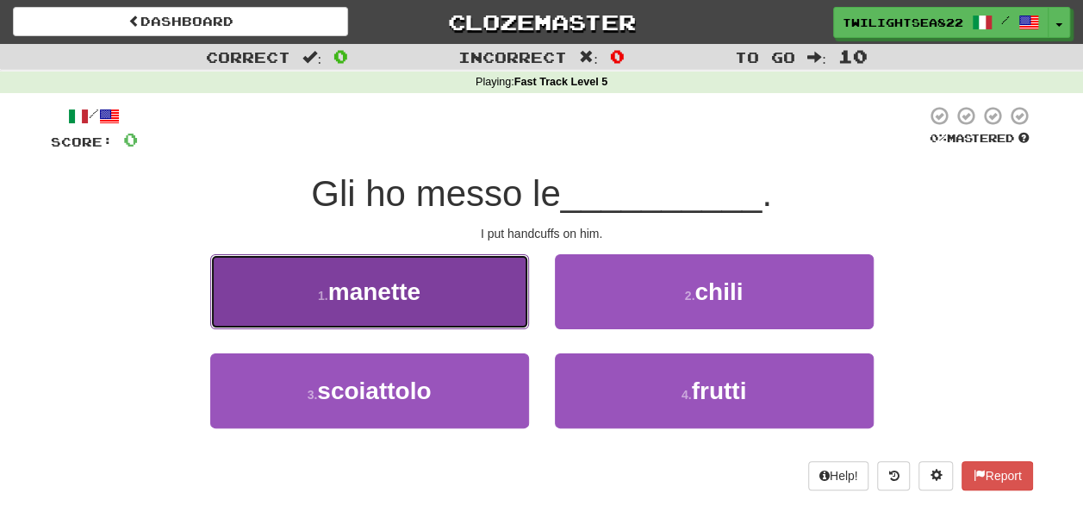
click at [505, 288] on button "1 . manette" at bounding box center [369, 291] width 319 height 75
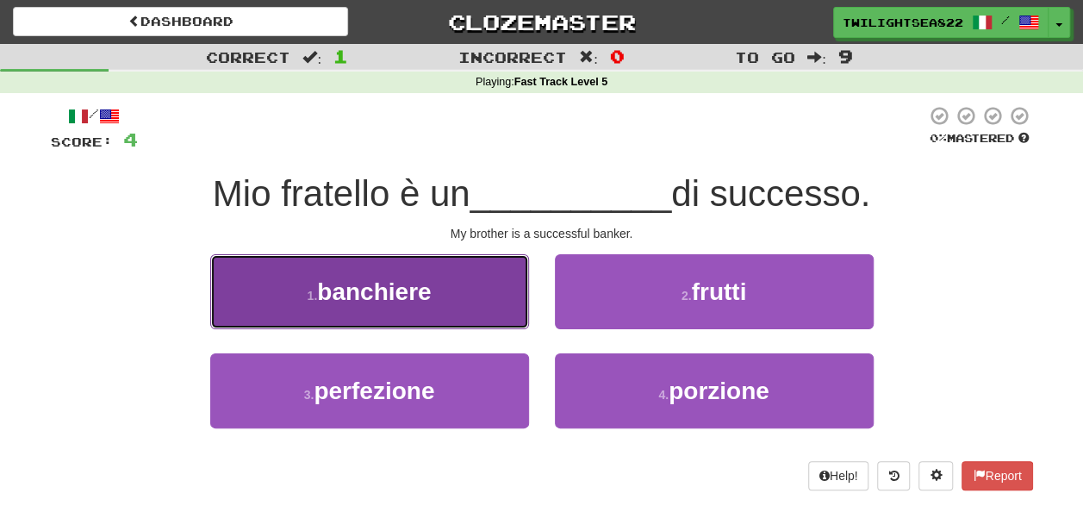
click at [502, 301] on button "1 . banchiere" at bounding box center [369, 291] width 319 height 75
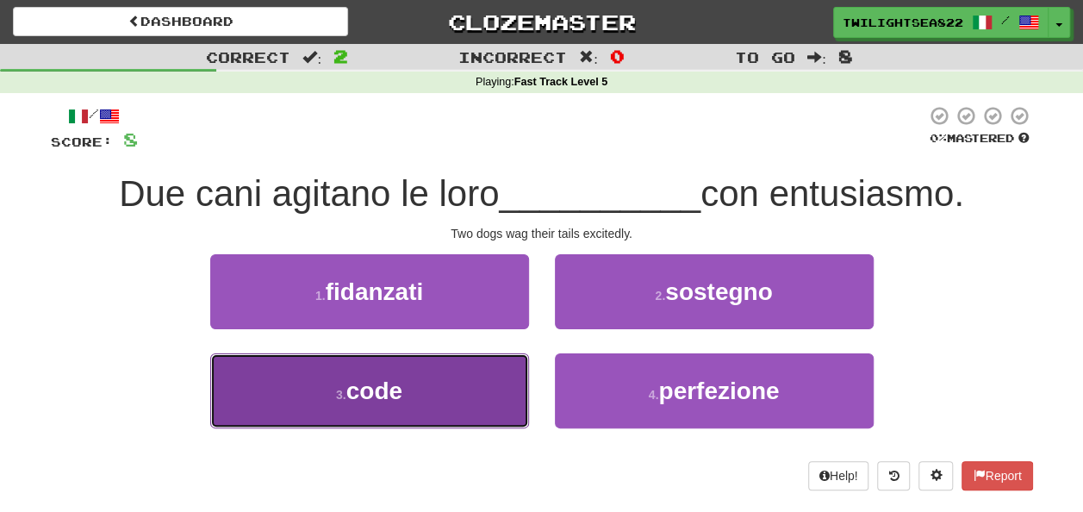
click at [420, 384] on button "3 . code" at bounding box center [369, 390] width 319 height 75
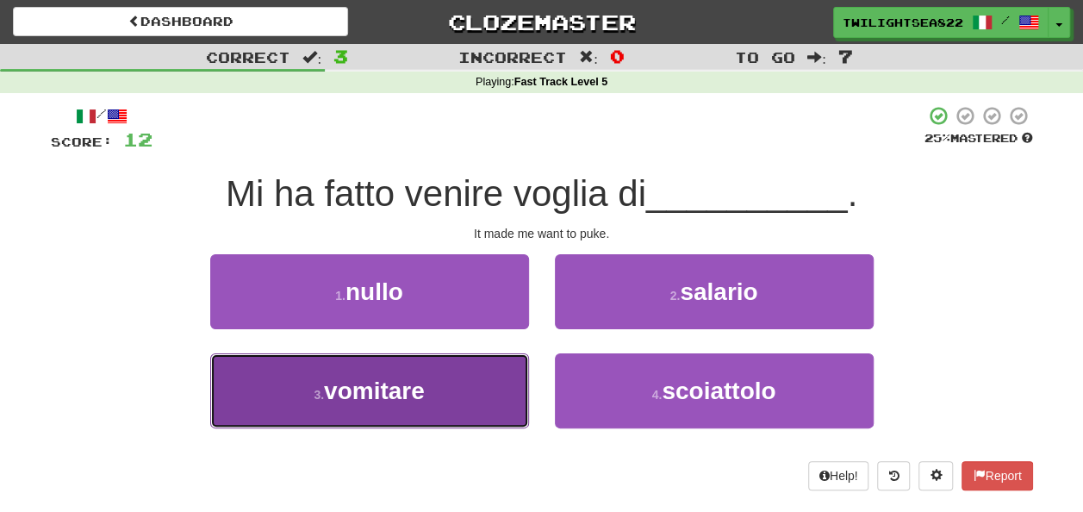
click at [440, 378] on button "3 . vomitare" at bounding box center [369, 390] width 319 height 75
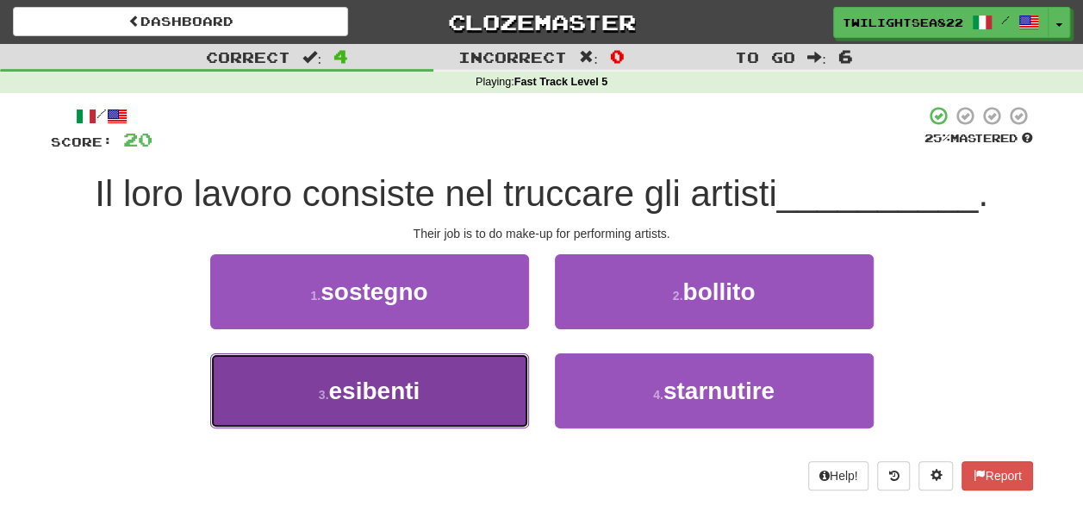
click at [415, 384] on span "esibenti" at bounding box center [373, 390] width 91 height 27
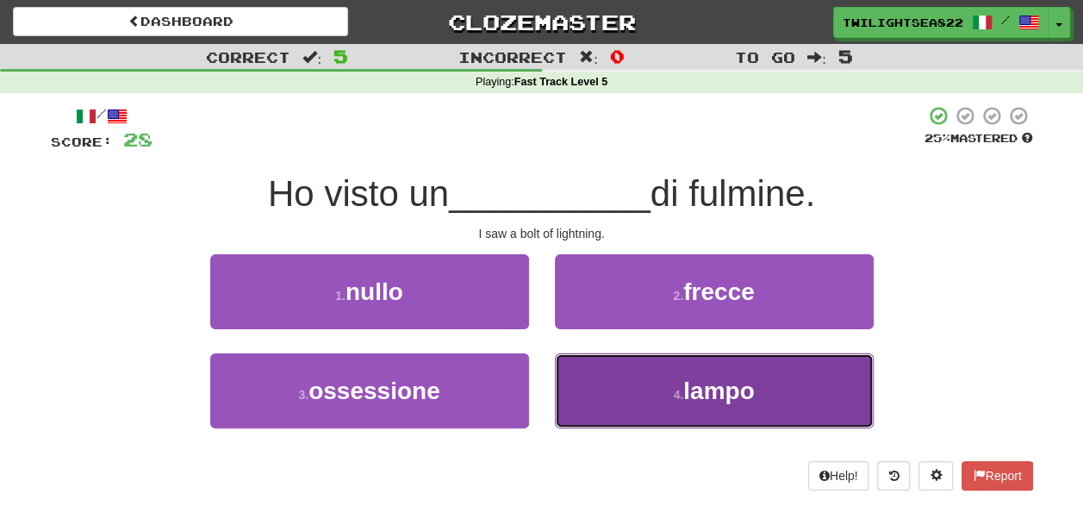
click at [599, 376] on button "4 . lampo" at bounding box center [714, 390] width 319 height 75
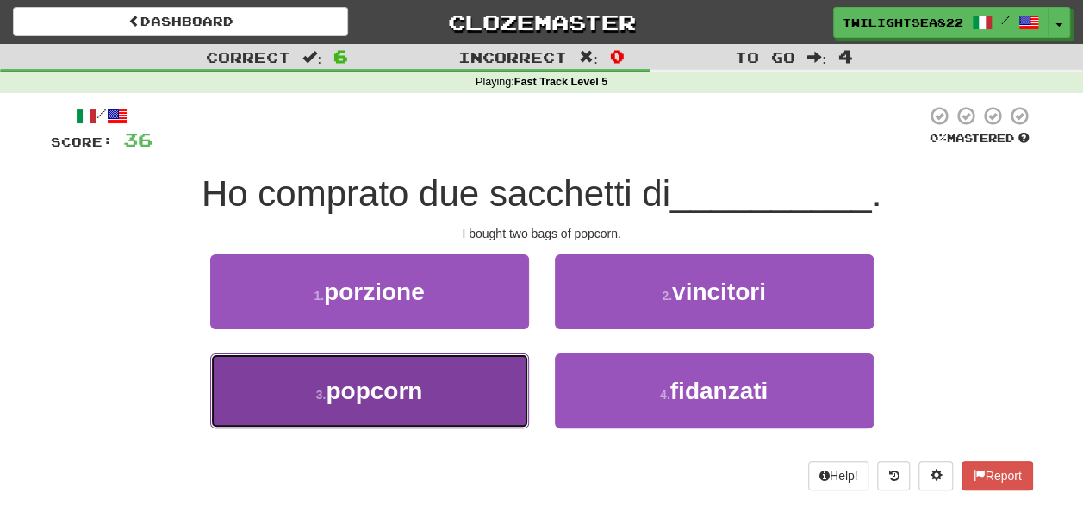
click at [466, 407] on button "3 . popcorn" at bounding box center [369, 390] width 319 height 75
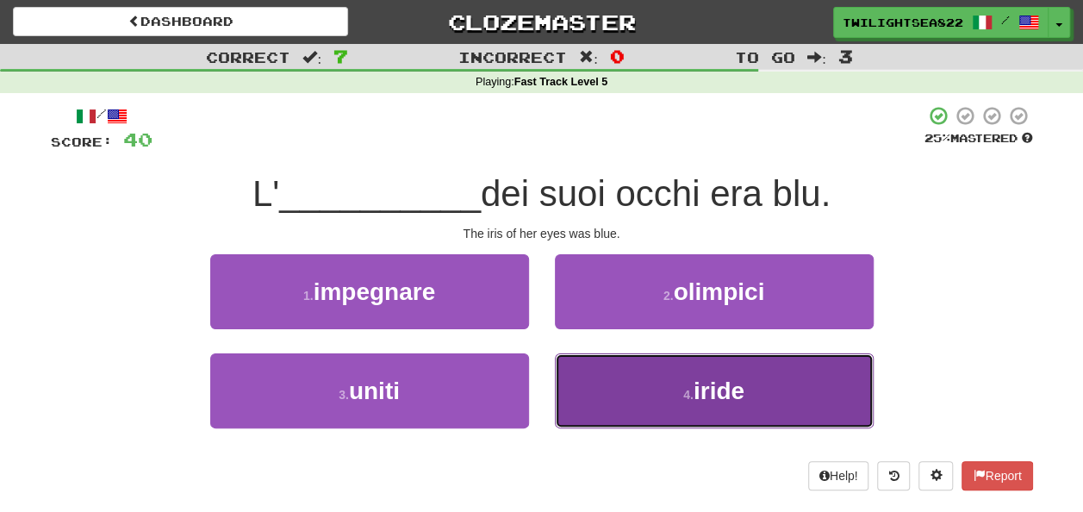
click at [630, 395] on button "4 . iride" at bounding box center [714, 390] width 319 height 75
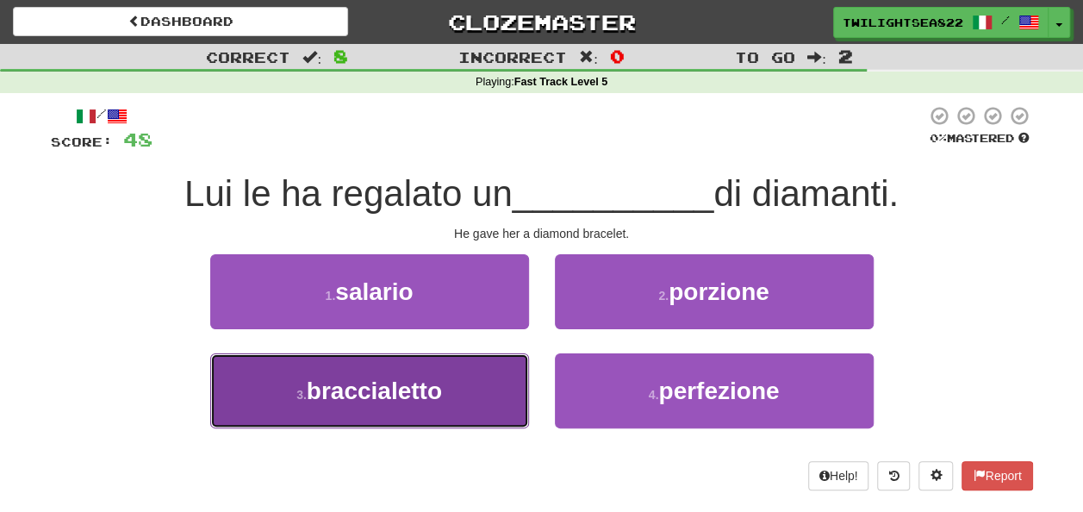
click at [467, 388] on button "3 . braccialetto" at bounding box center [369, 390] width 319 height 75
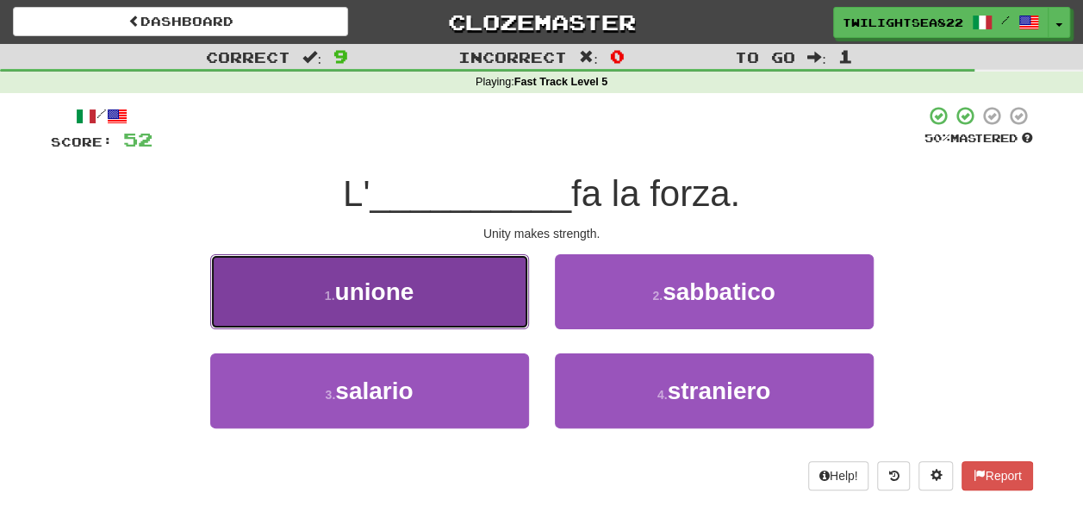
click at [440, 289] on button "1 . unione" at bounding box center [369, 291] width 319 height 75
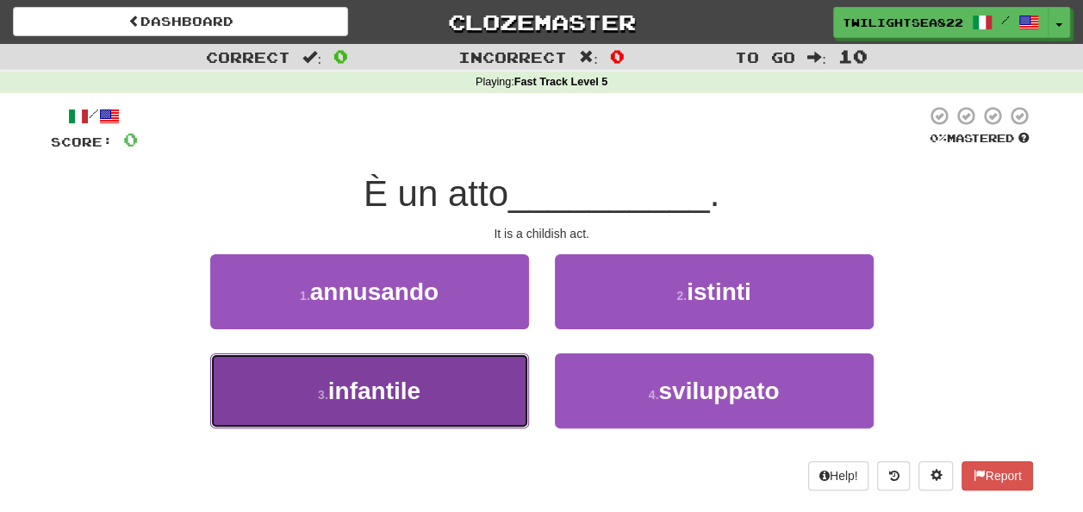
click at [423, 406] on button "3 . infantile" at bounding box center [369, 390] width 319 height 75
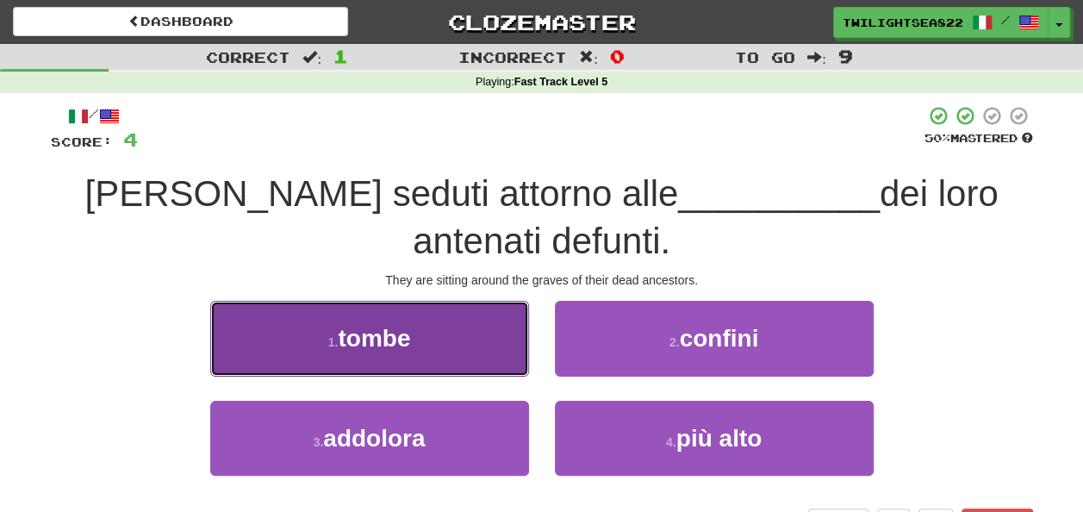
click at [463, 338] on button "1 . tombe" at bounding box center [369, 338] width 319 height 75
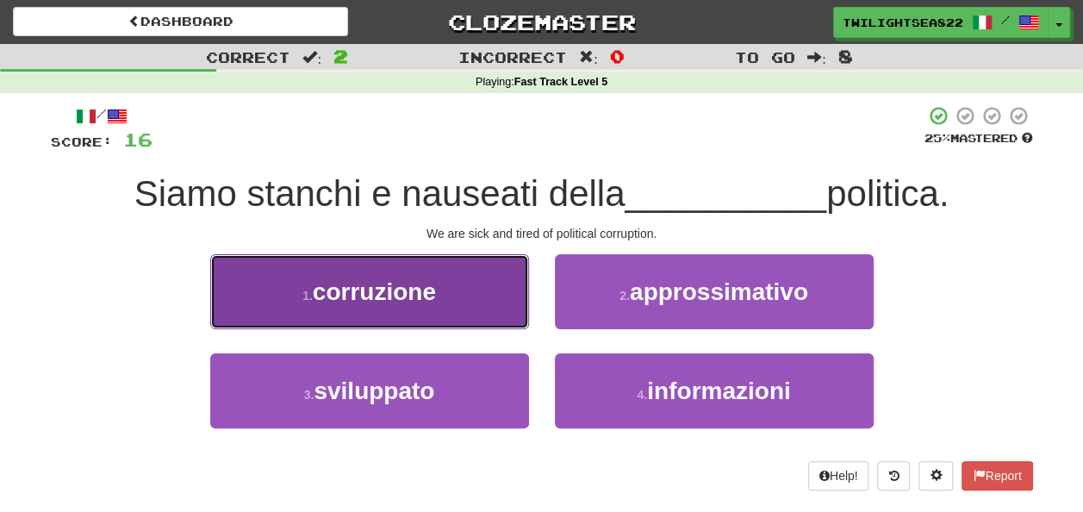
click at [458, 300] on button "1 . corruzione" at bounding box center [369, 291] width 319 height 75
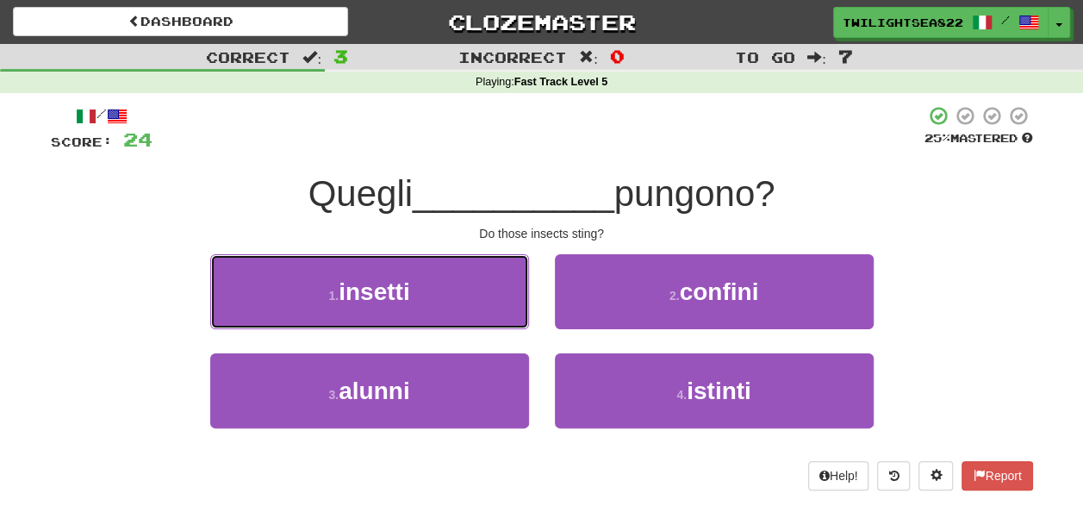
click at [458, 300] on button "1 . insetti" at bounding box center [369, 291] width 319 height 75
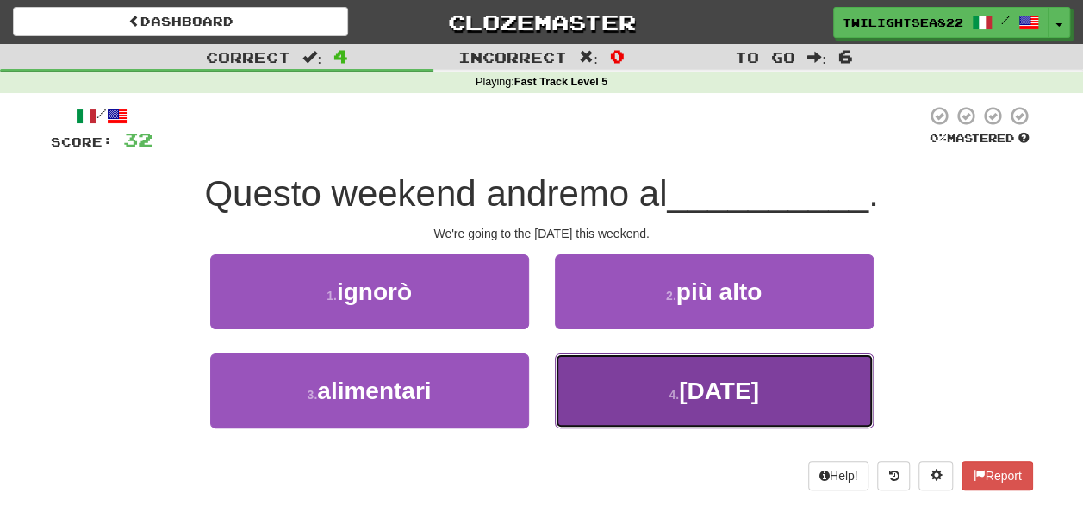
click at [631, 417] on button "4 . carnevale" at bounding box center [714, 390] width 319 height 75
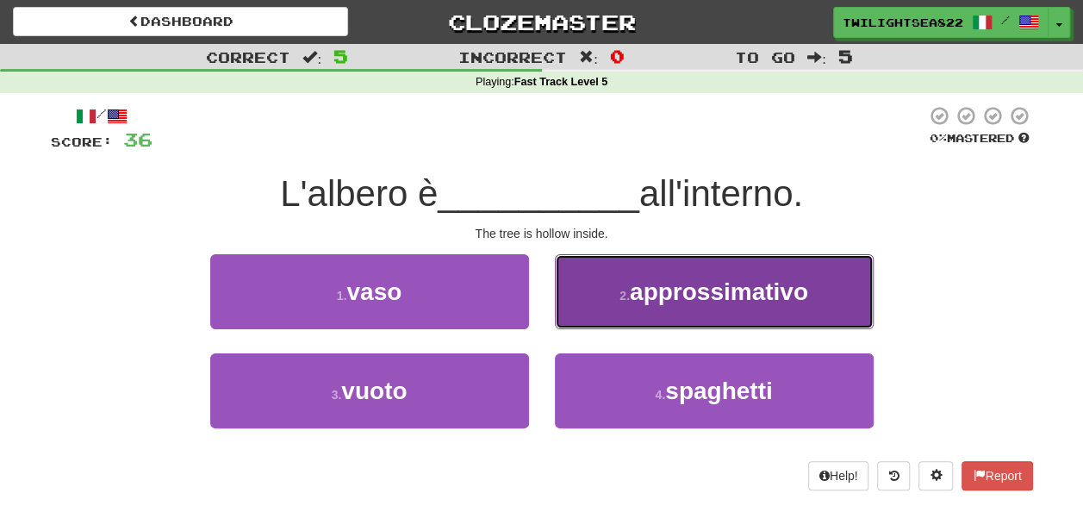
click at [622, 310] on button "2 . approssimativo" at bounding box center [714, 291] width 319 height 75
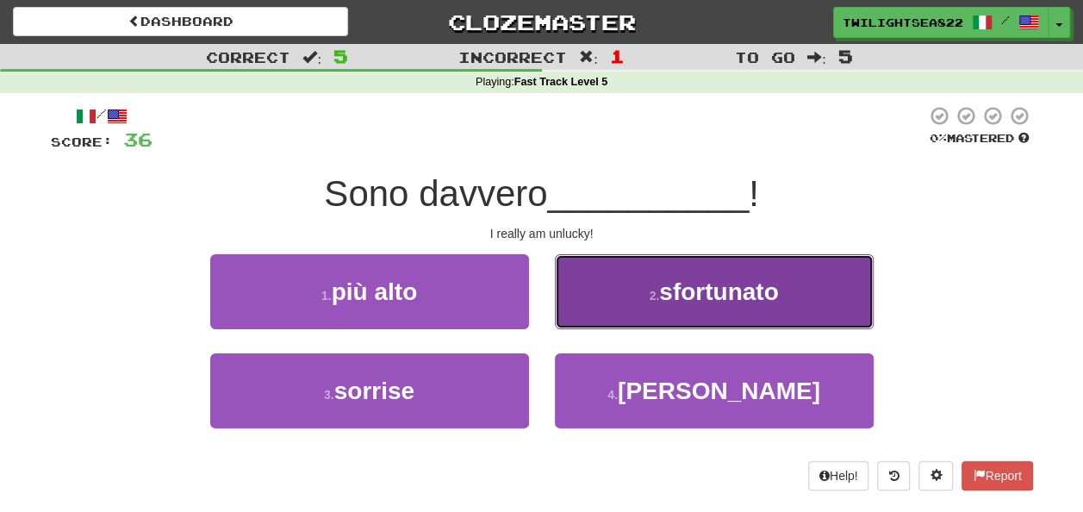
click at [624, 278] on button "2 . sfortunato" at bounding box center [714, 291] width 319 height 75
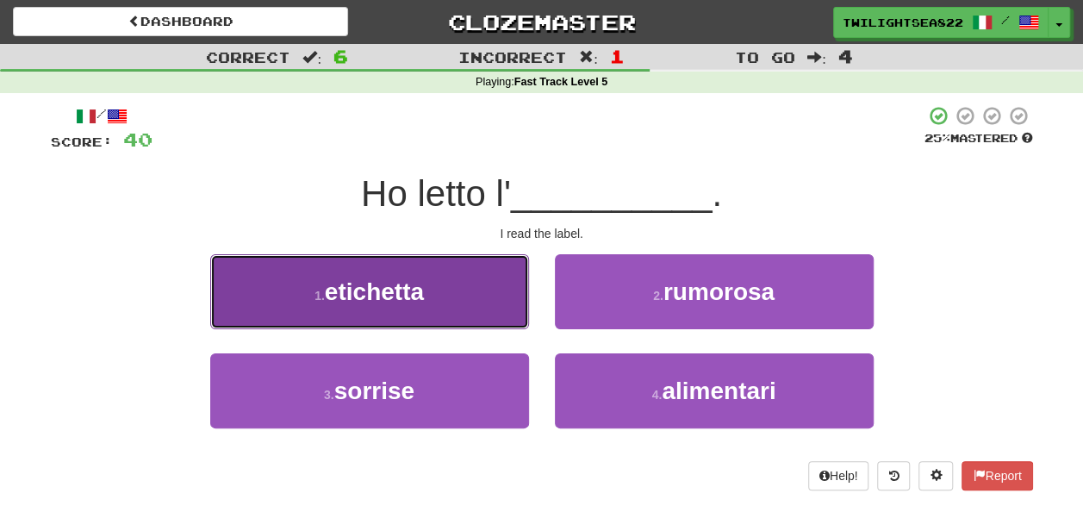
click at [491, 314] on button "1 . etichetta" at bounding box center [369, 291] width 319 height 75
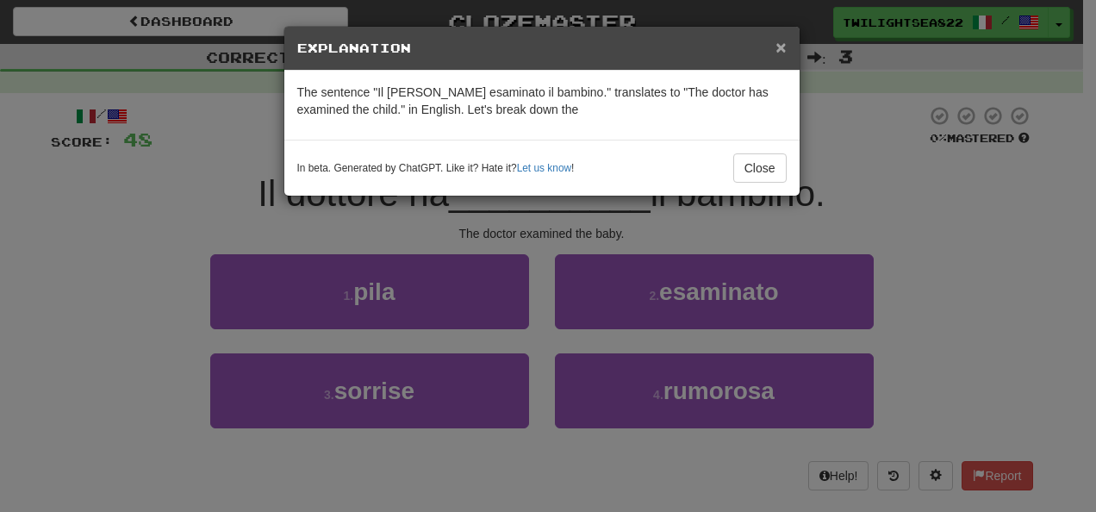
click at [781, 45] on span "×" at bounding box center [781, 47] width 10 height 20
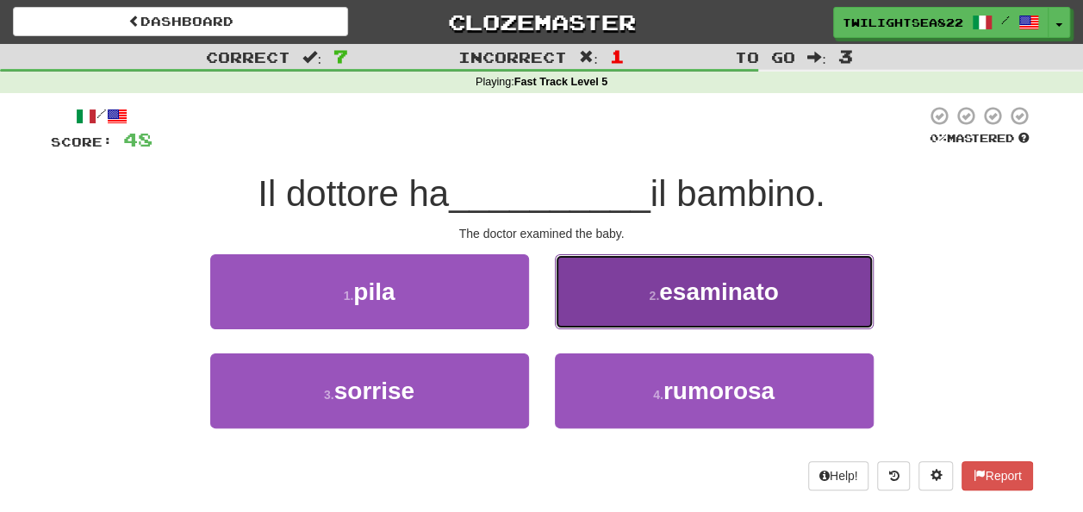
click at [643, 281] on button "2 . esaminato" at bounding box center [714, 291] width 319 height 75
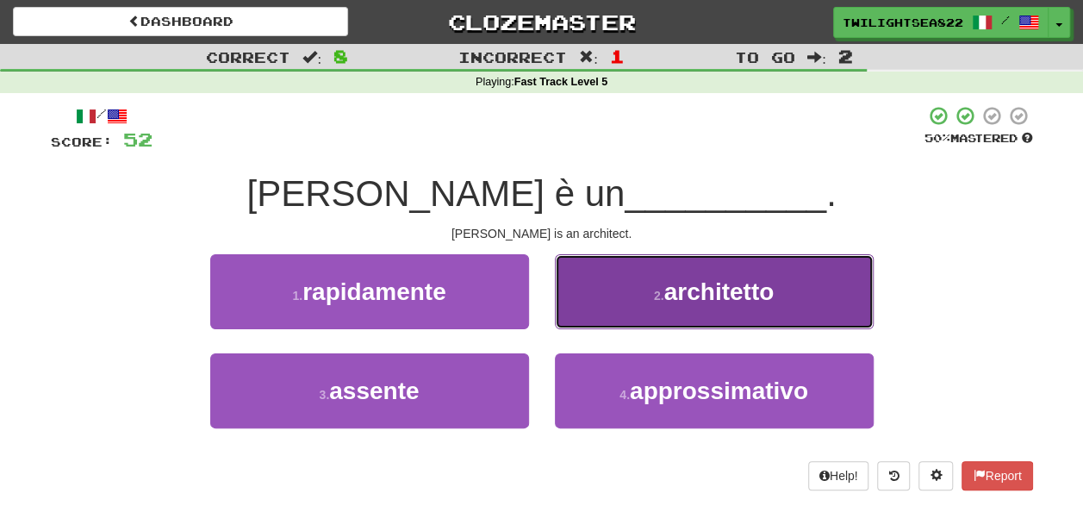
click at [629, 310] on button "2 . architetto" at bounding box center [714, 291] width 319 height 75
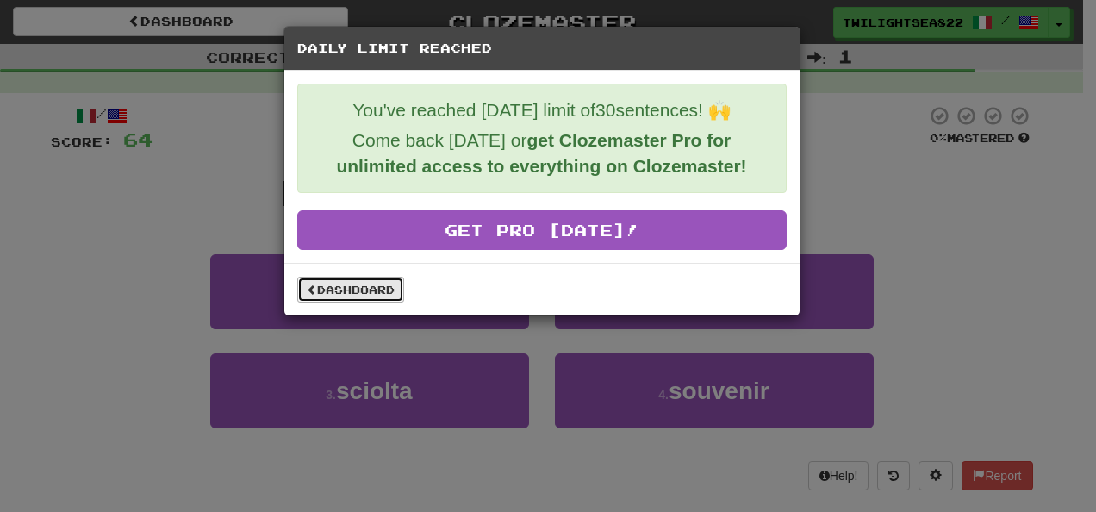
click at [373, 292] on link "Dashboard" at bounding box center [350, 290] width 107 height 26
